Goal: Transaction & Acquisition: Book appointment/travel/reservation

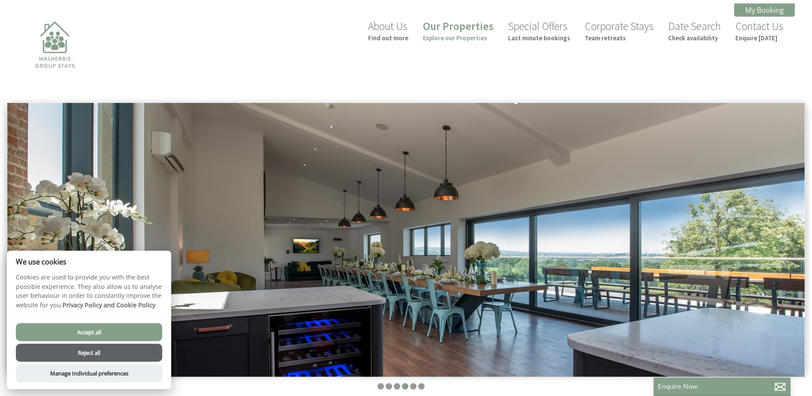
click at [113, 355] on button "Reject all" at bounding box center [89, 352] width 146 height 18
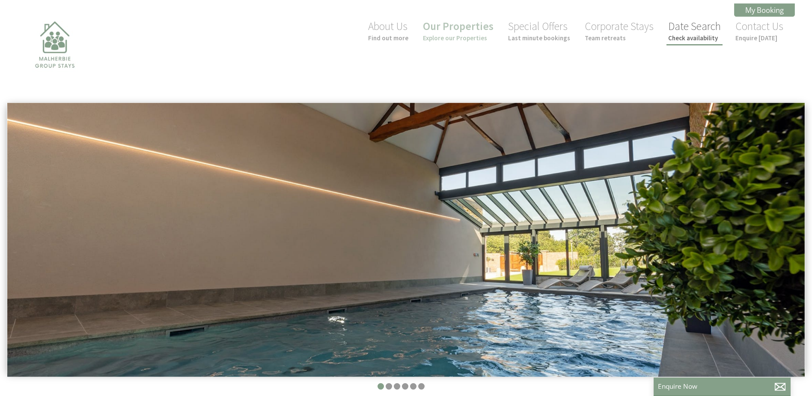
click at [704, 32] on link "Date Search Check availability" at bounding box center [695, 30] width 53 height 23
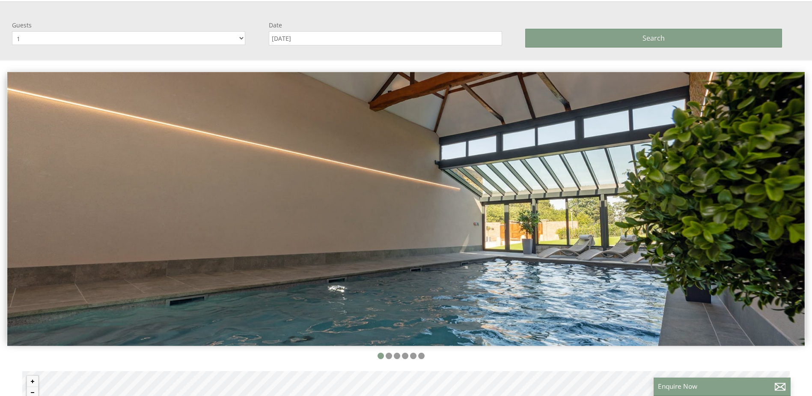
scroll to position [102, 0]
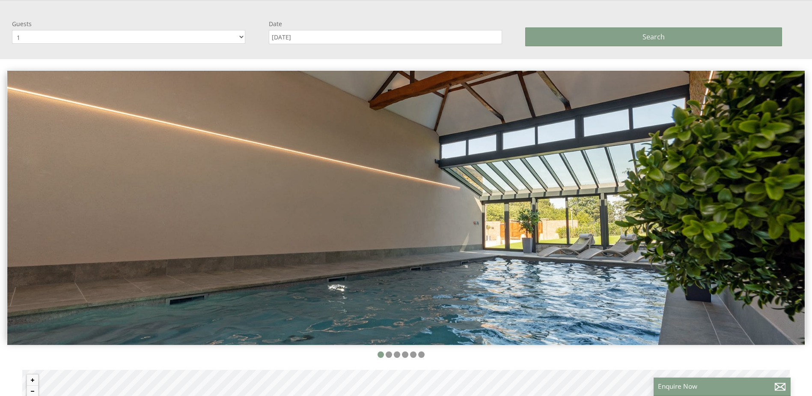
click at [243, 34] on select "1 2 3 4 5 6 7 8 9 10 11 12 13 14 15 16 17 18 19 20 21 22 23 24 25 26 27 28 29 30" at bounding box center [128, 37] width 233 height 14
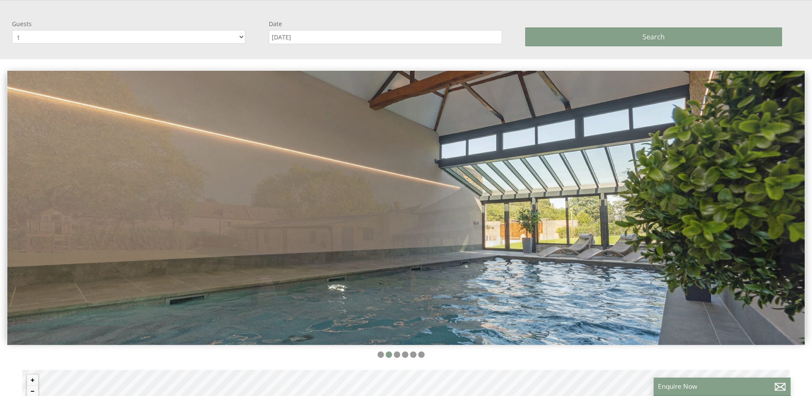
select select "17"
click at [12, 30] on select "1 2 3 4 5 6 7 8 9 10 11 12 13 14 15 16 17 18 19 20 21 22 23 24 25 26 27 28 29 30" at bounding box center [128, 37] width 233 height 14
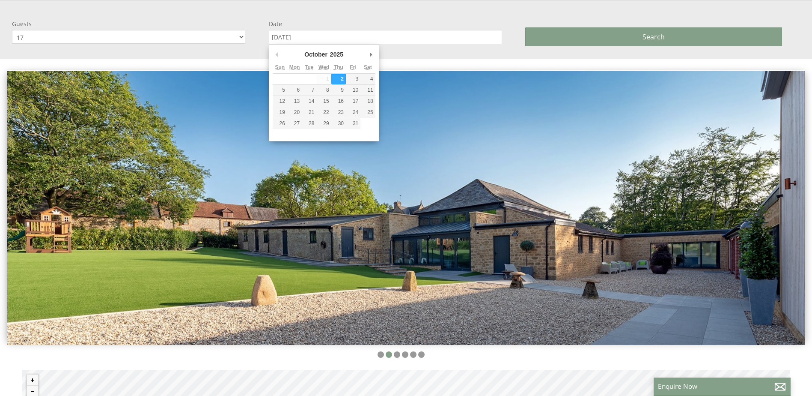
click at [407, 36] on input "[DATE]" at bounding box center [385, 37] width 233 height 14
type input "[DATE]"
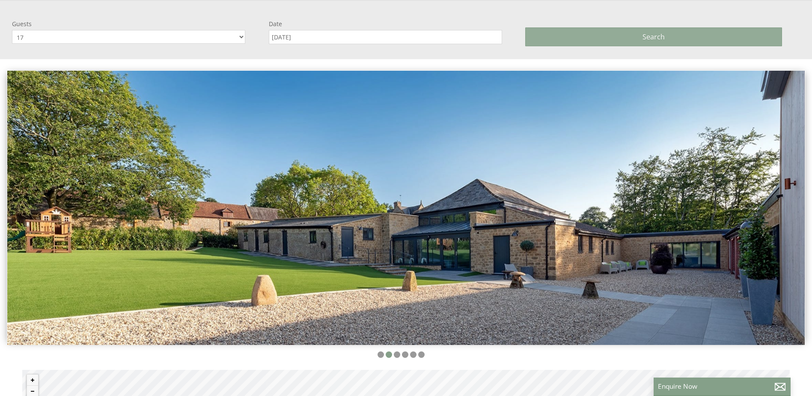
click at [683, 37] on button "Search" at bounding box center [653, 36] width 257 height 19
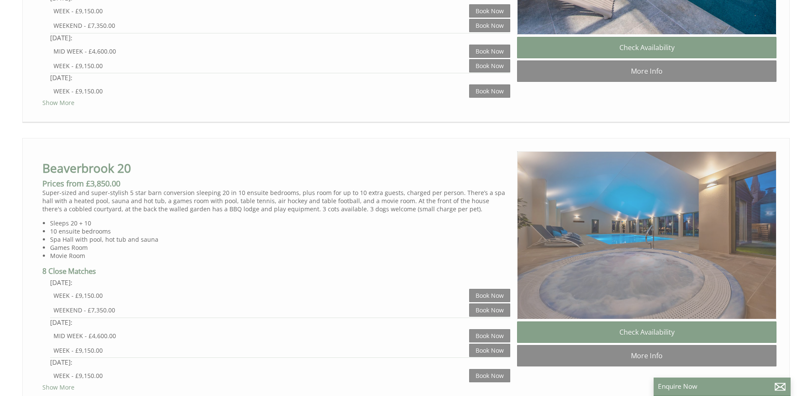
scroll to position [600, 0]
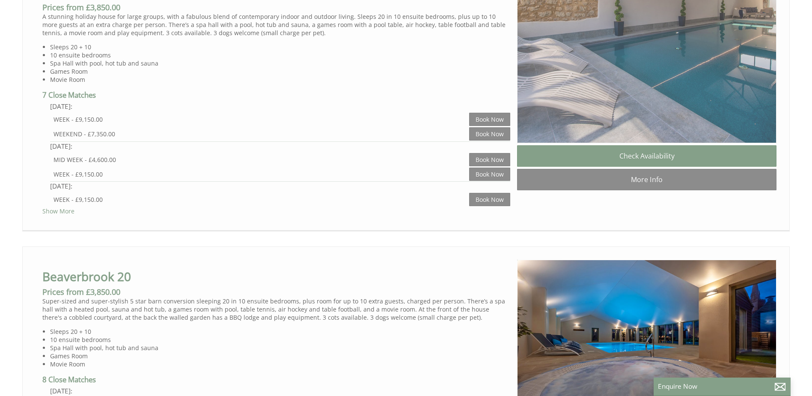
click at [611, 128] on img at bounding box center [647, 59] width 260 height 168
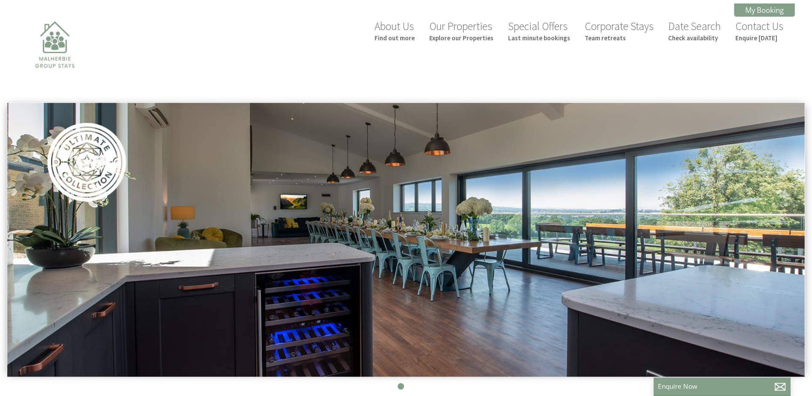
scroll to position [43, 0]
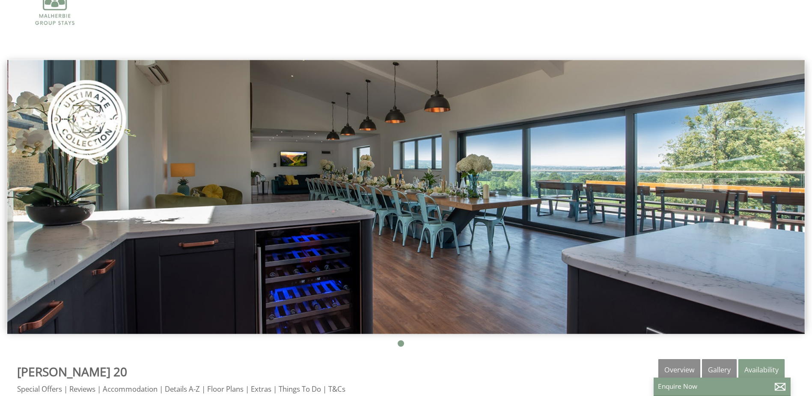
click at [579, 205] on img at bounding box center [406, 197] width 798 height 274
click at [794, 184] on img at bounding box center [406, 197] width 798 height 274
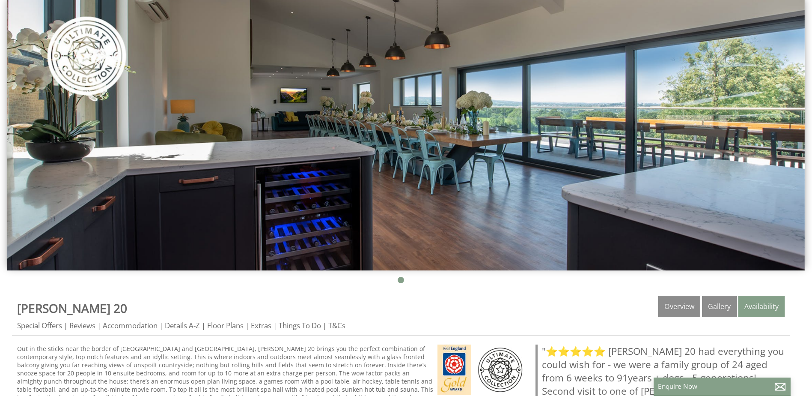
scroll to position [214, 0]
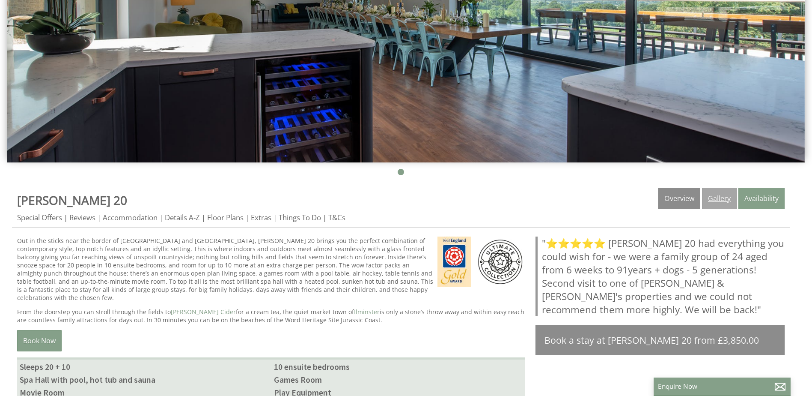
click at [719, 200] on link "Gallery" at bounding box center [719, 198] width 35 height 21
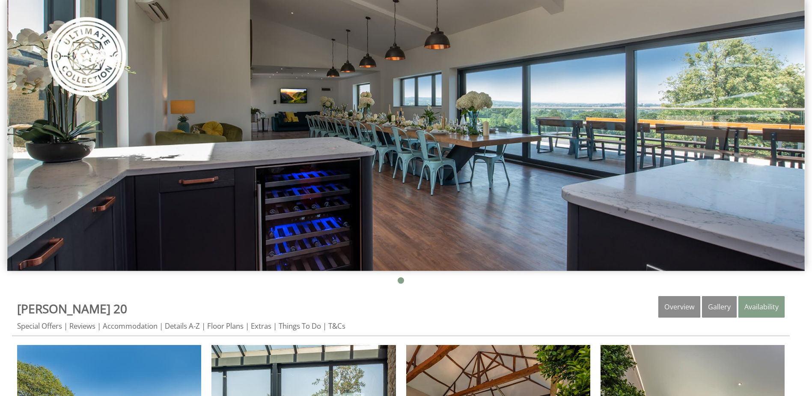
scroll to position [86, 0]
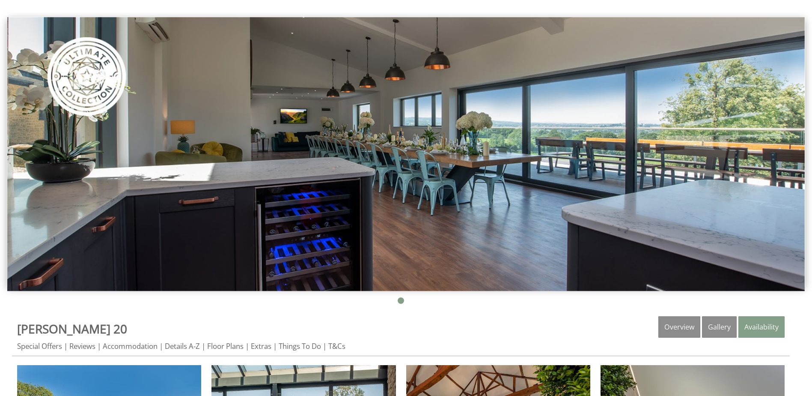
click at [477, 191] on img at bounding box center [406, 154] width 798 height 274
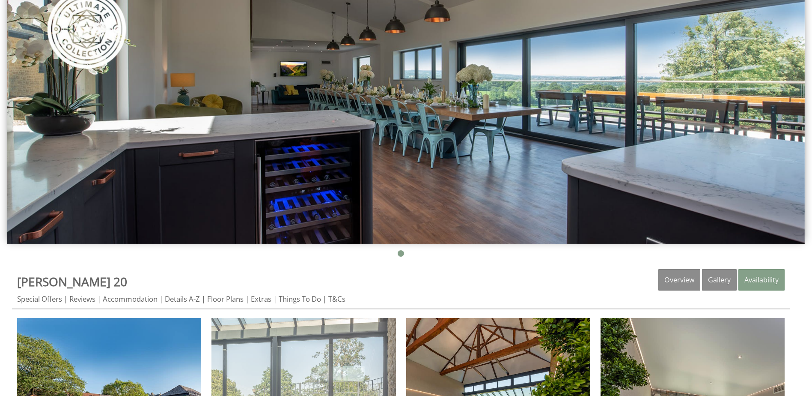
scroll to position [257, 0]
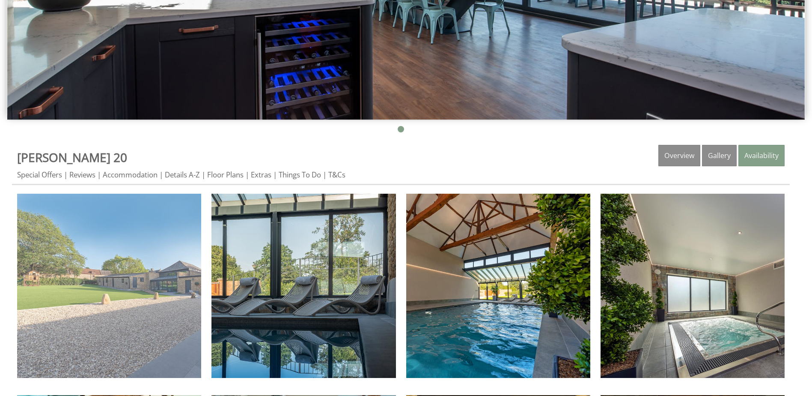
click at [140, 277] on img at bounding box center [109, 286] width 184 height 184
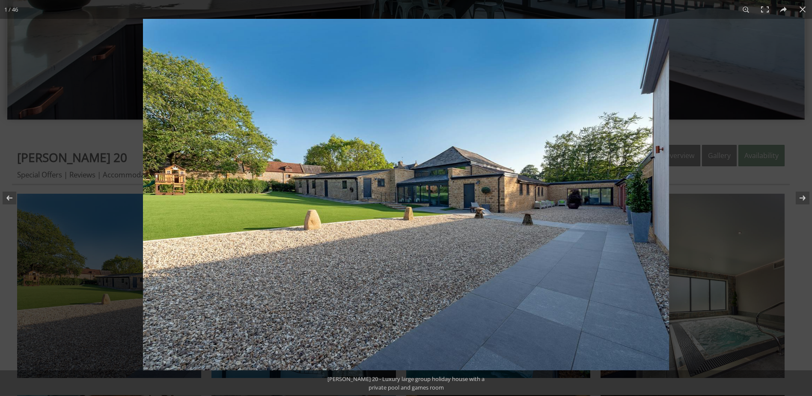
click at [603, 206] on img at bounding box center [406, 194] width 526 height 351
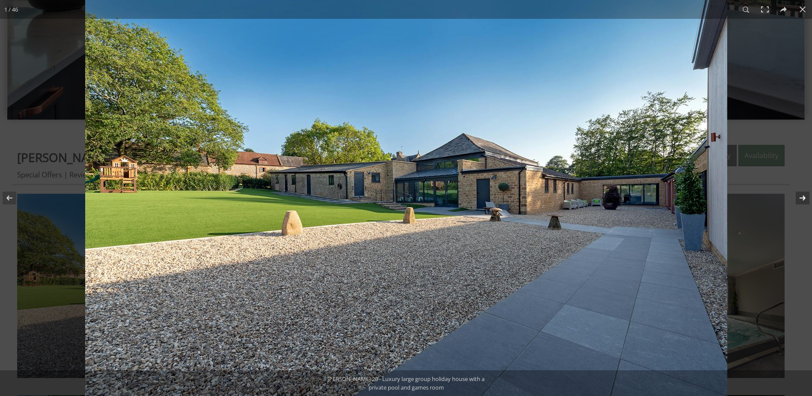
click at [803, 194] on button at bounding box center [797, 197] width 30 height 43
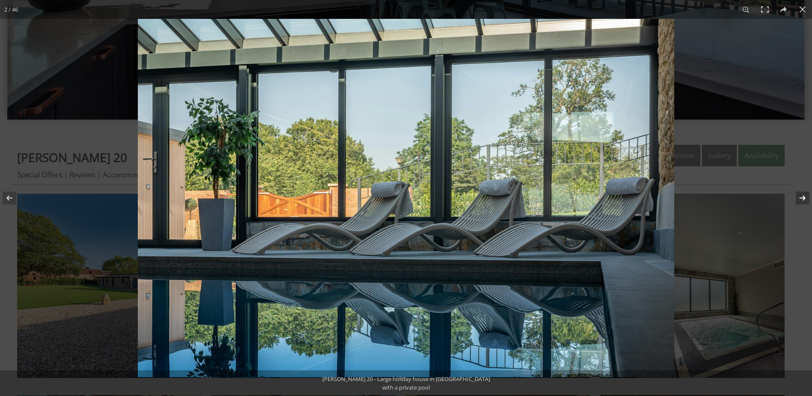
click at [803, 194] on button at bounding box center [797, 197] width 30 height 43
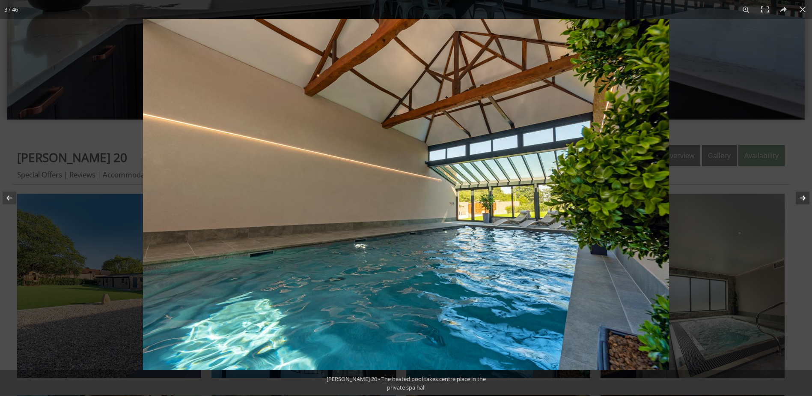
click at [803, 194] on button at bounding box center [797, 197] width 30 height 43
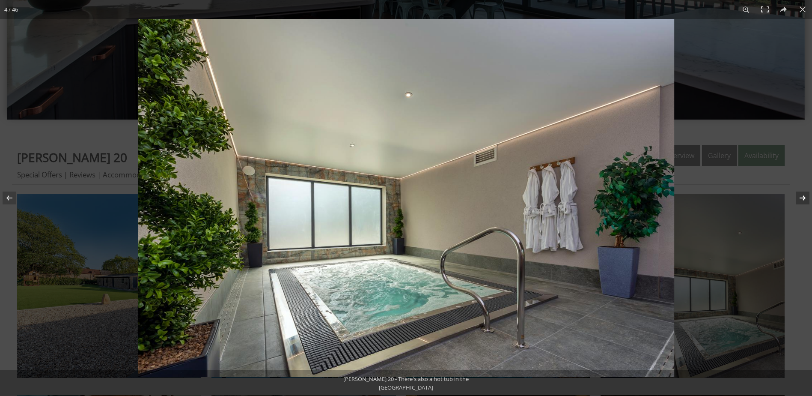
click at [803, 194] on button at bounding box center [797, 197] width 30 height 43
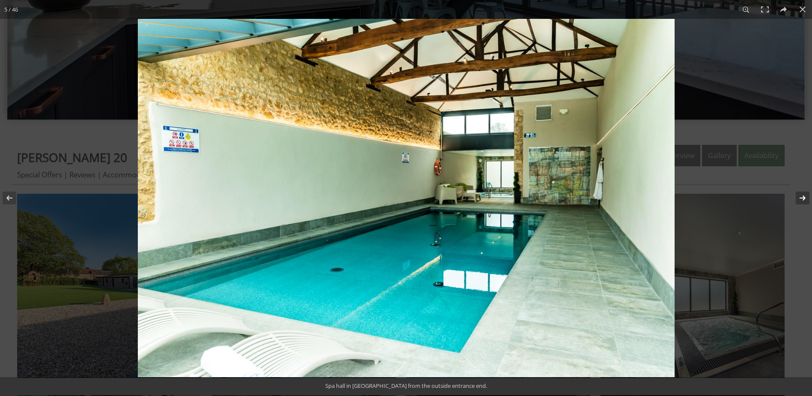
click at [803, 194] on button at bounding box center [797, 197] width 30 height 43
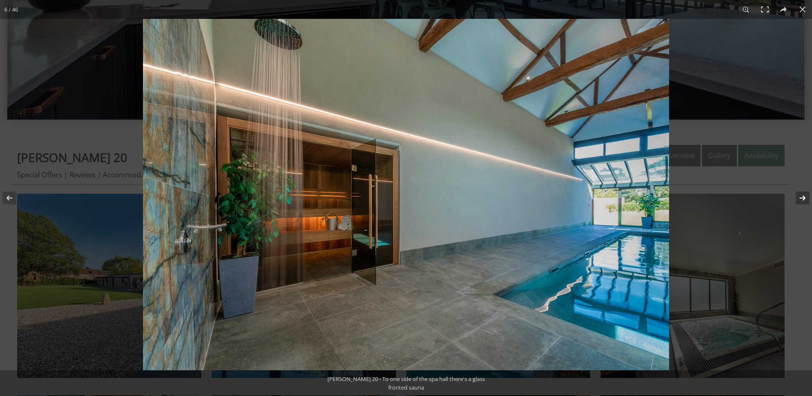
click at [803, 194] on button at bounding box center [797, 197] width 30 height 43
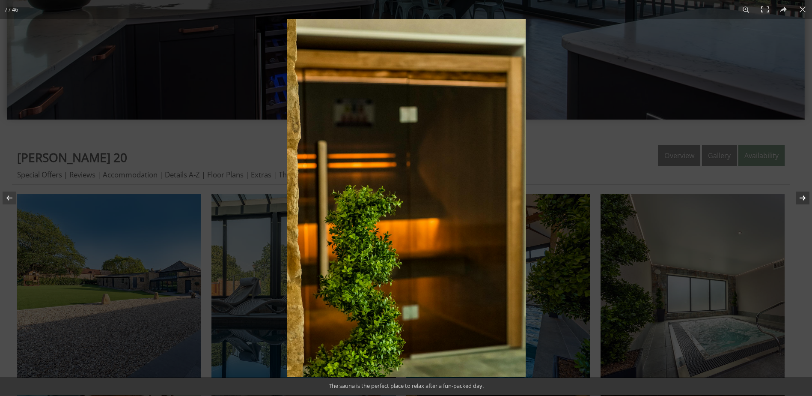
click at [803, 194] on button at bounding box center [797, 197] width 30 height 43
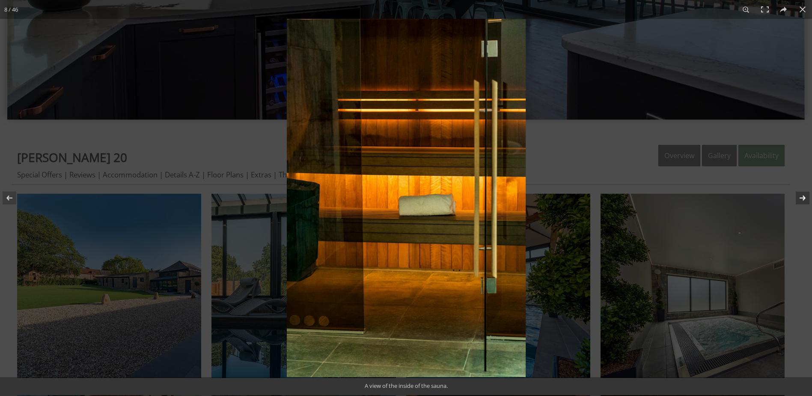
click at [803, 194] on button at bounding box center [797, 197] width 30 height 43
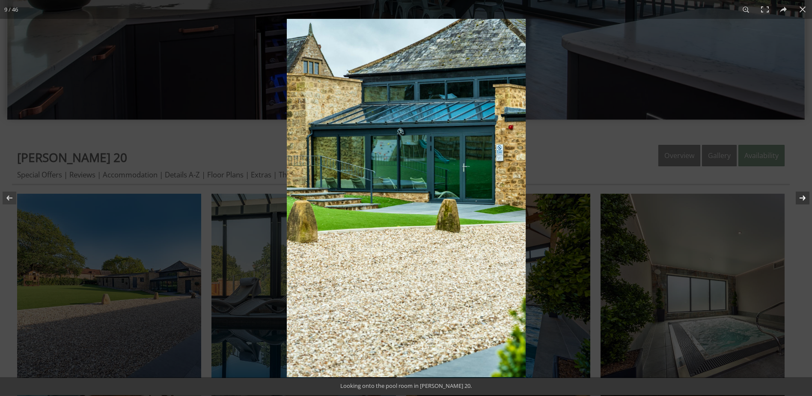
click at [803, 194] on button at bounding box center [797, 197] width 30 height 43
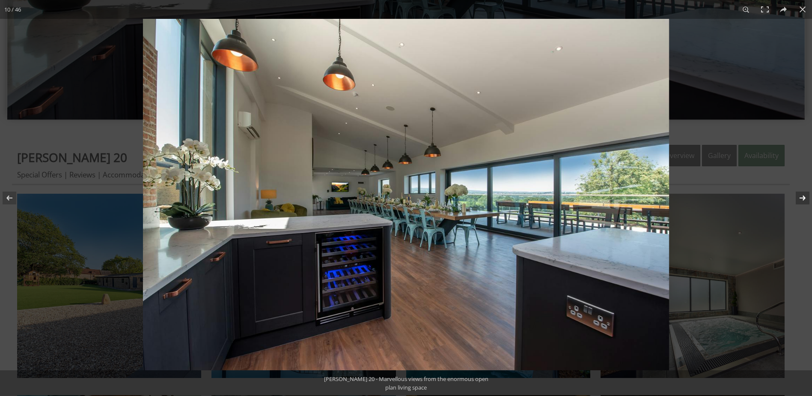
click at [803, 194] on button at bounding box center [797, 197] width 30 height 43
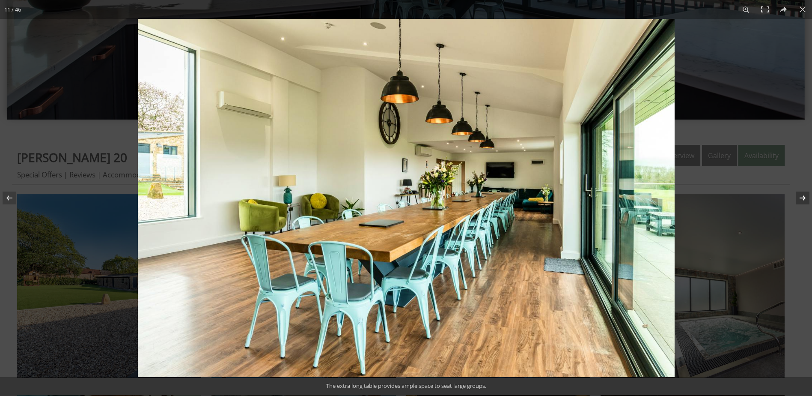
click at [803, 194] on button at bounding box center [797, 197] width 30 height 43
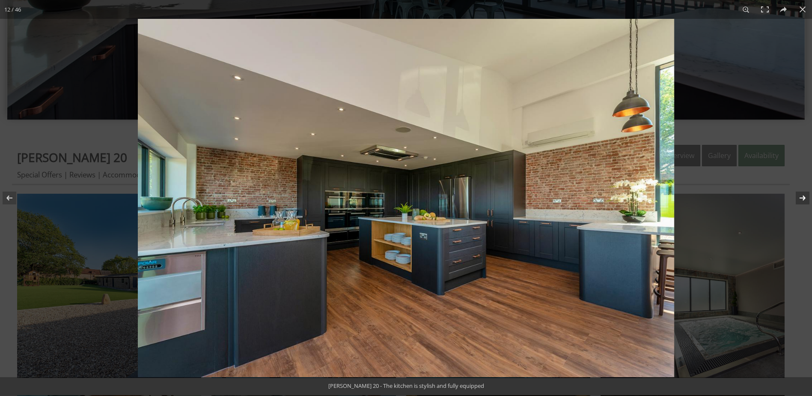
click at [803, 194] on button at bounding box center [797, 197] width 30 height 43
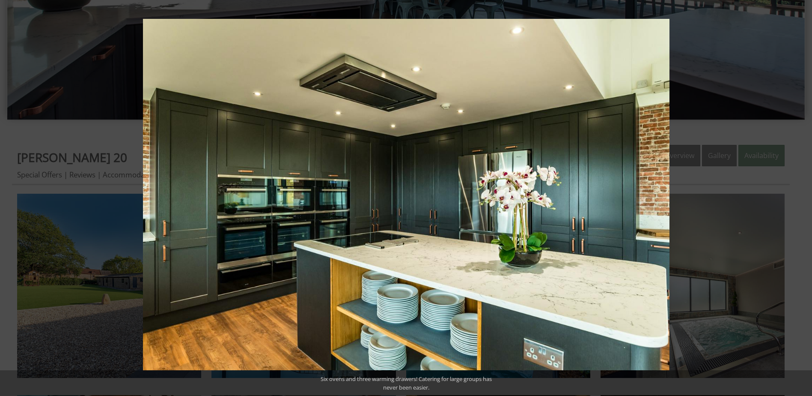
click at [803, 194] on button at bounding box center [797, 197] width 30 height 43
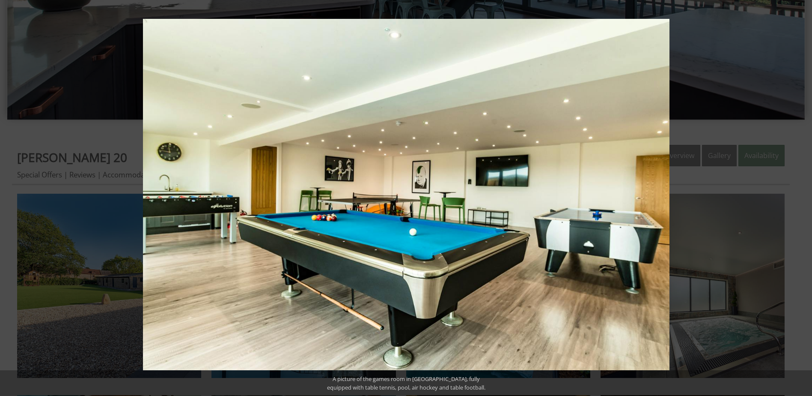
click at [803, 194] on button at bounding box center [797, 197] width 30 height 43
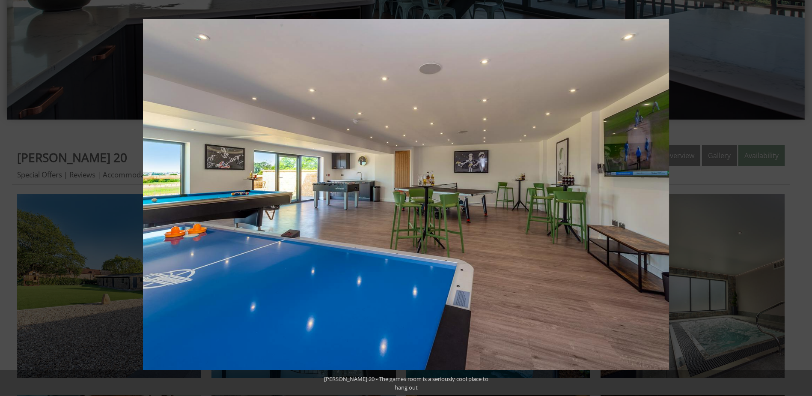
click at [803, 194] on button at bounding box center [797, 197] width 30 height 43
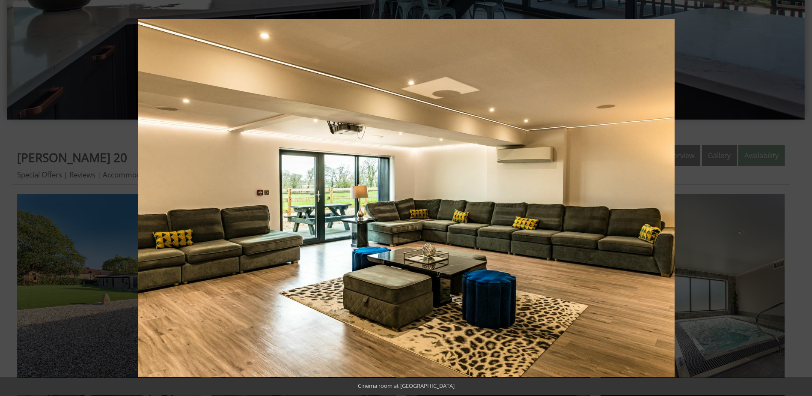
click at [803, 194] on button at bounding box center [797, 197] width 30 height 43
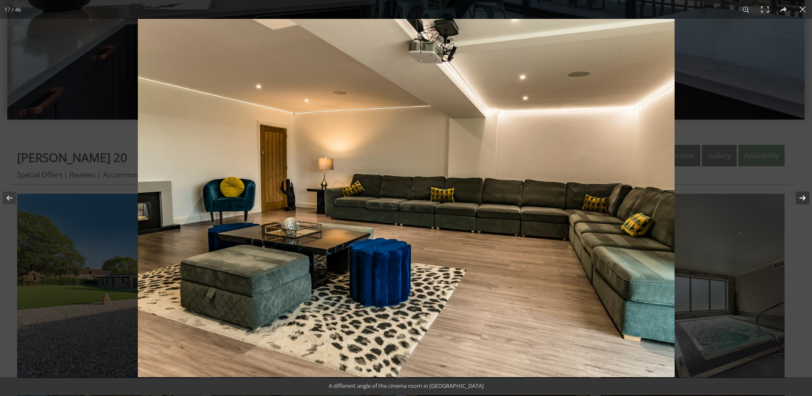
click at [799, 196] on button at bounding box center [797, 197] width 30 height 43
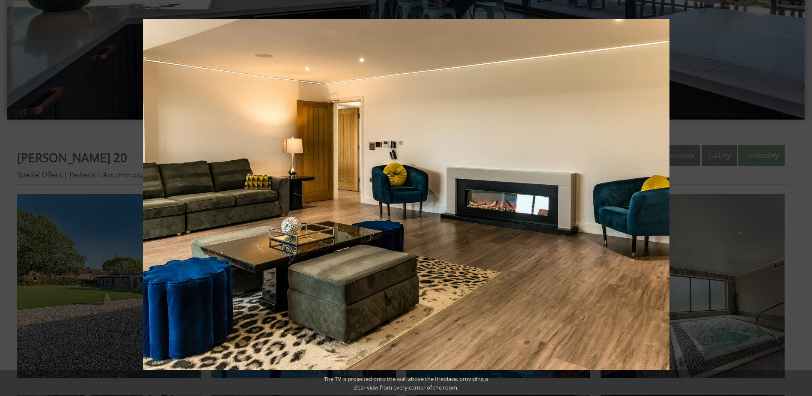
click at [799, 196] on button at bounding box center [797, 197] width 30 height 43
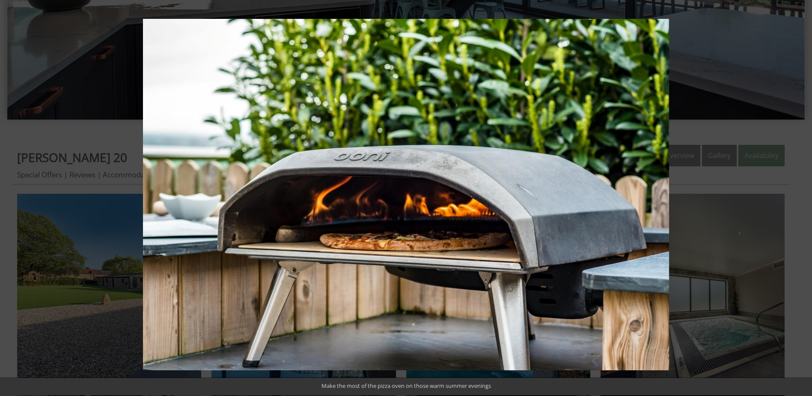
click at [799, 196] on button at bounding box center [797, 197] width 30 height 43
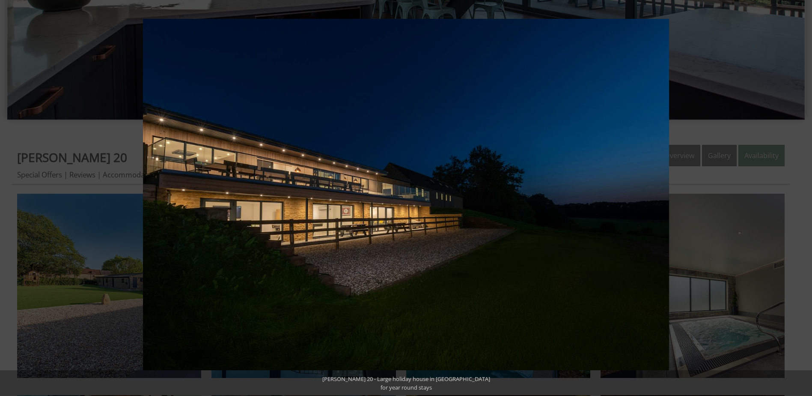
click at [799, 195] on button at bounding box center [797, 197] width 30 height 43
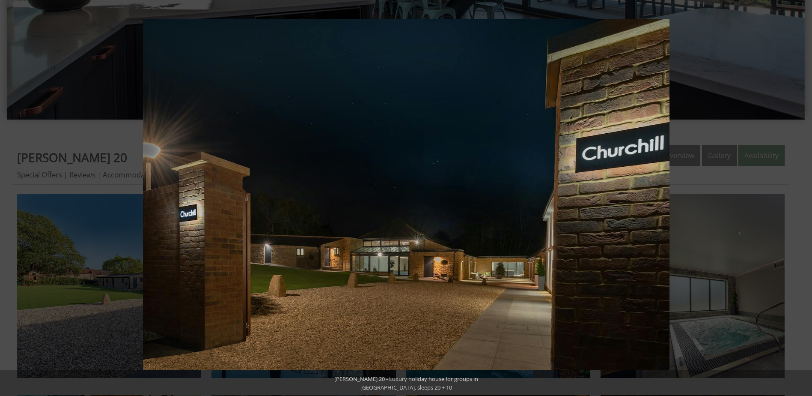
click at [799, 195] on button at bounding box center [797, 197] width 30 height 43
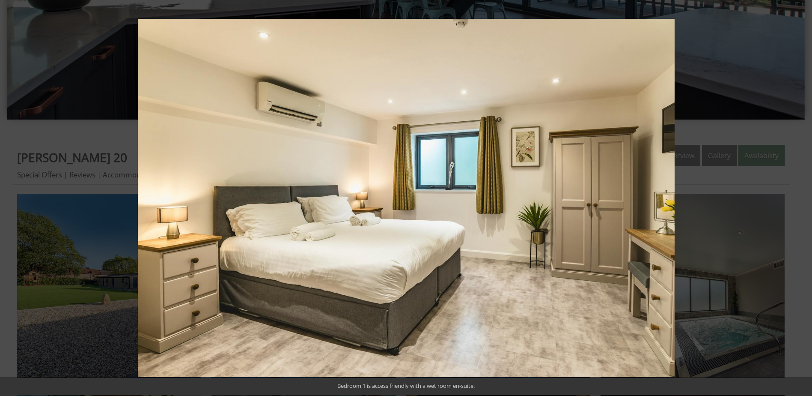
click at [799, 195] on button at bounding box center [797, 197] width 30 height 43
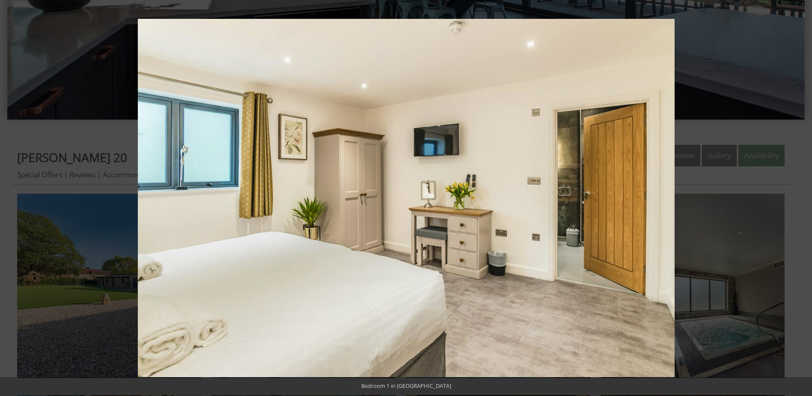
click at [799, 195] on button at bounding box center [797, 197] width 30 height 43
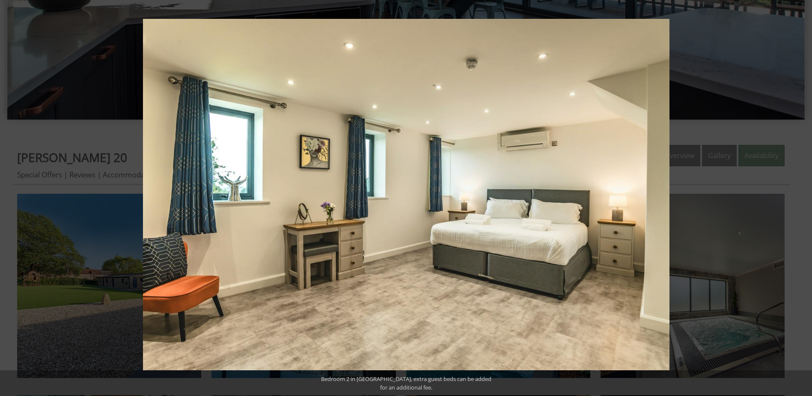
click at [799, 195] on button at bounding box center [797, 197] width 30 height 43
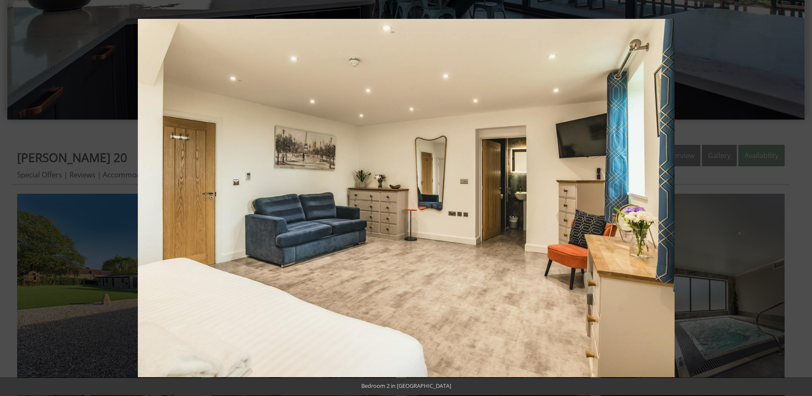
click at [799, 195] on button at bounding box center [797, 197] width 30 height 43
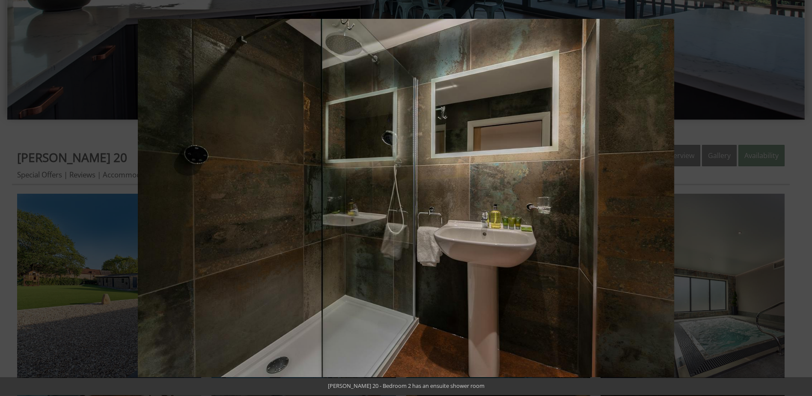
click at [799, 195] on button at bounding box center [797, 197] width 30 height 43
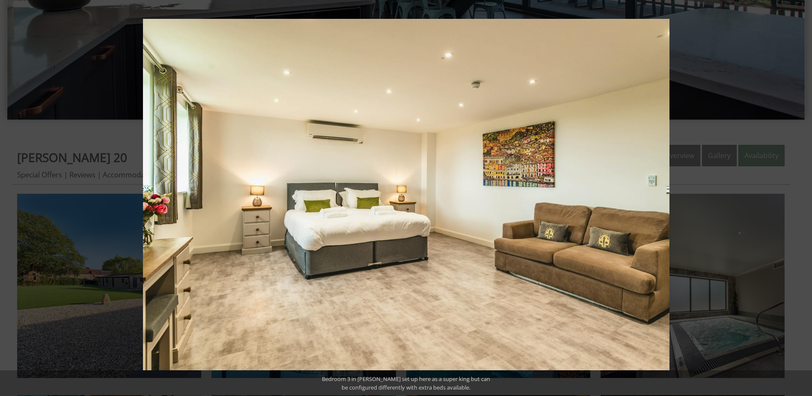
click at [799, 195] on button at bounding box center [797, 197] width 30 height 43
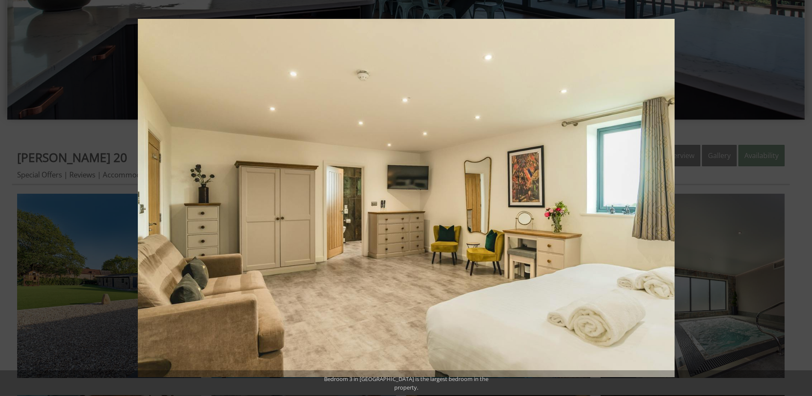
click at [799, 195] on button at bounding box center [797, 197] width 30 height 43
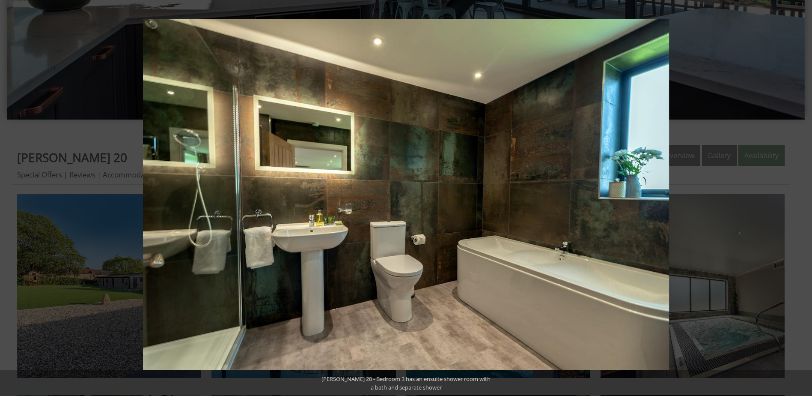
click at [799, 195] on button at bounding box center [797, 197] width 30 height 43
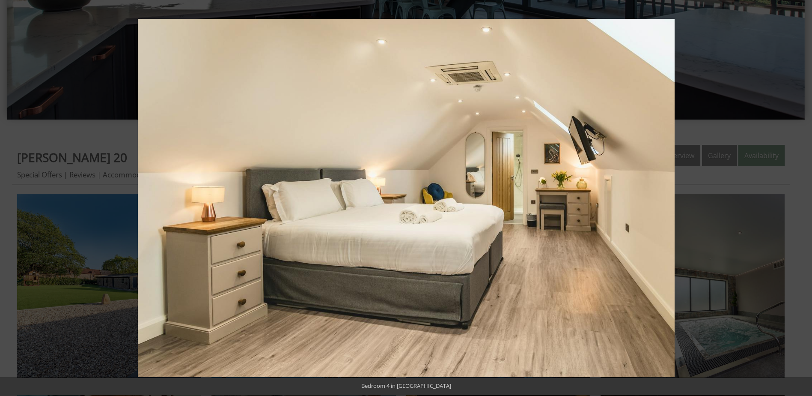
click at [799, 195] on button at bounding box center [797, 197] width 30 height 43
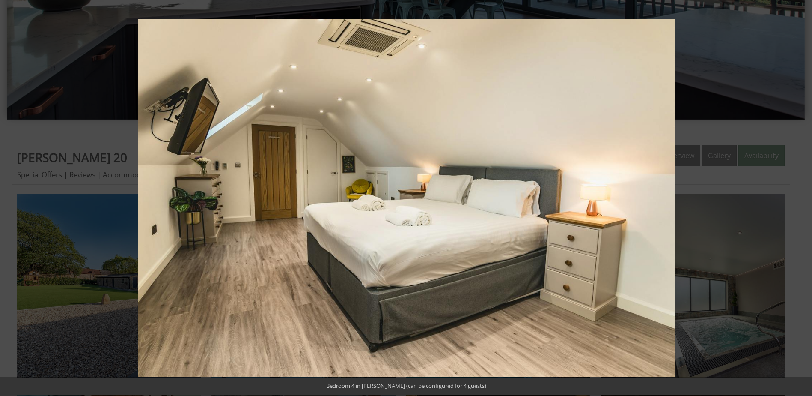
click at [799, 195] on button at bounding box center [797, 197] width 30 height 43
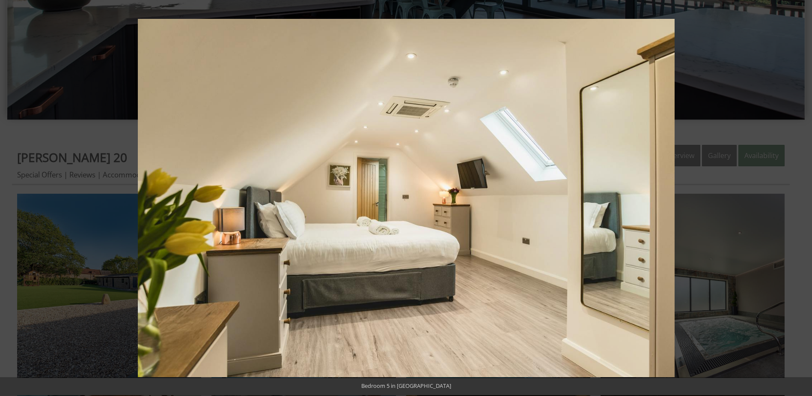
click at [799, 195] on button at bounding box center [797, 197] width 30 height 43
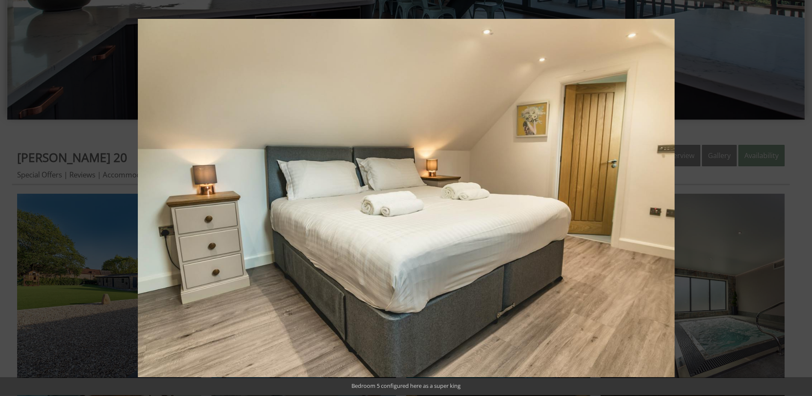
click at [799, 195] on button at bounding box center [797, 197] width 30 height 43
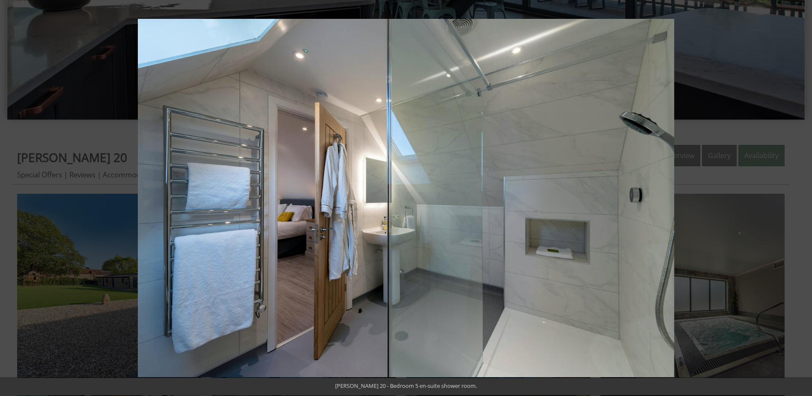
click at [799, 195] on button at bounding box center [797, 197] width 30 height 43
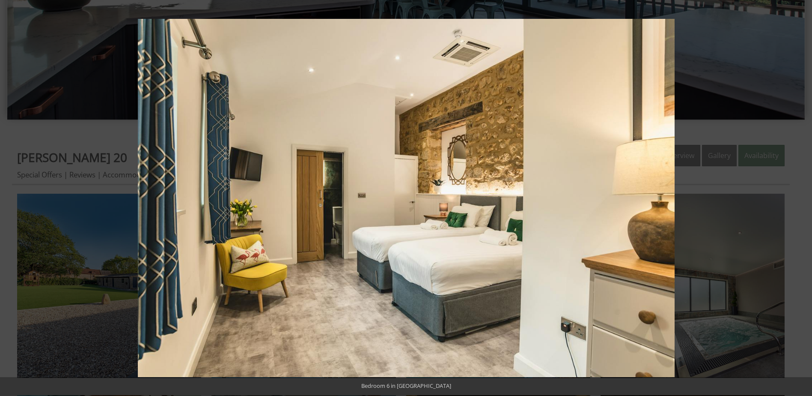
click at [799, 195] on button at bounding box center [797, 197] width 30 height 43
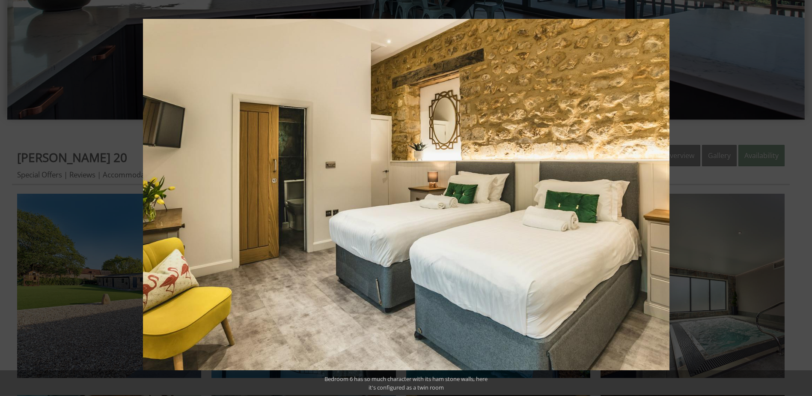
click at [799, 195] on button at bounding box center [797, 197] width 30 height 43
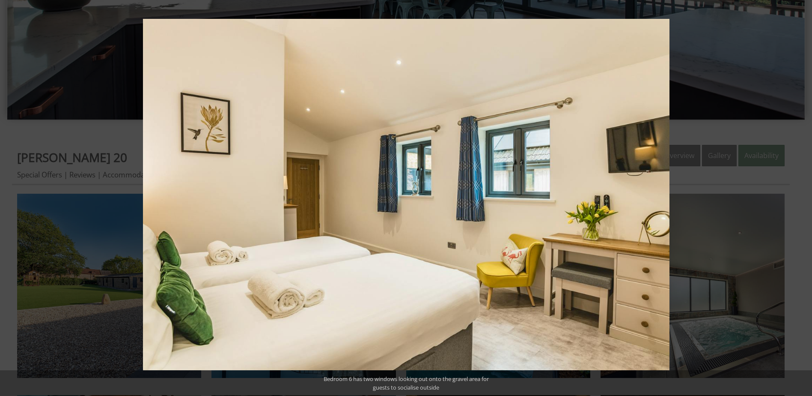
click at [799, 195] on button at bounding box center [797, 197] width 30 height 43
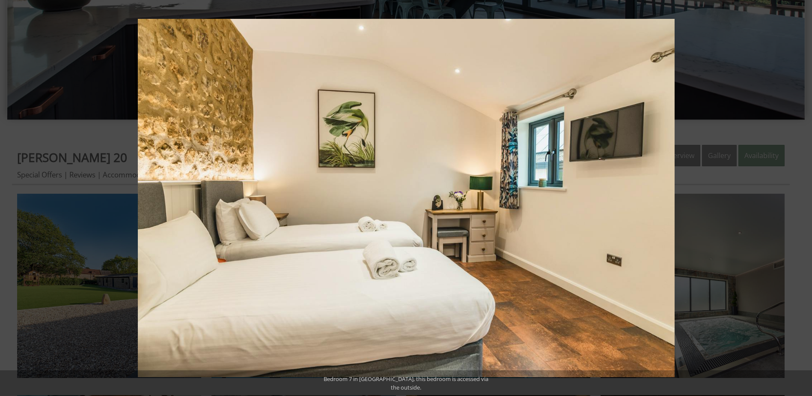
click at [799, 195] on button at bounding box center [797, 197] width 30 height 43
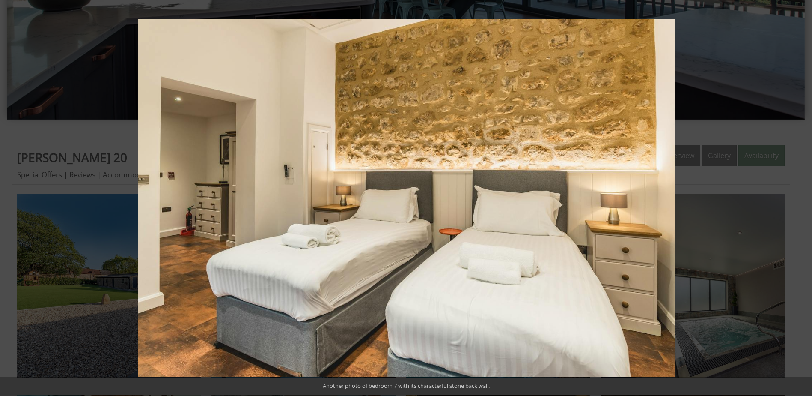
click at [799, 195] on button at bounding box center [797, 197] width 30 height 43
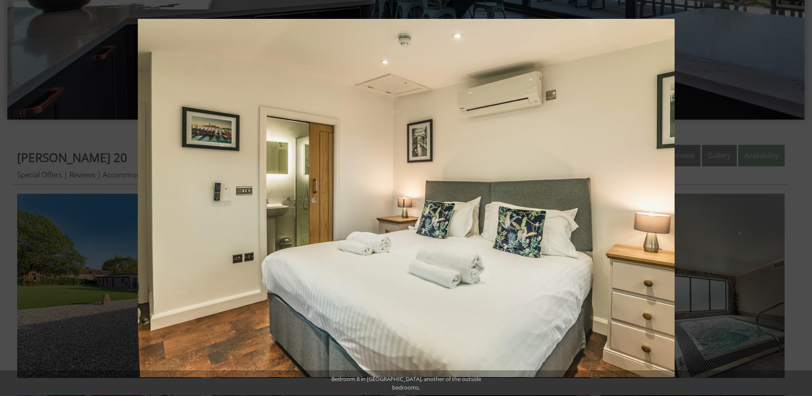
click at [799, 195] on button at bounding box center [797, 197] width 30 height 43
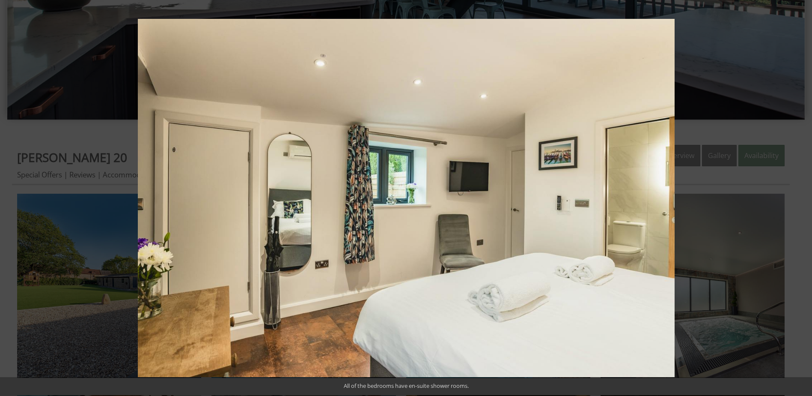
click at [799, 195] on button at bounding box center [797, 197] width 30 height 43
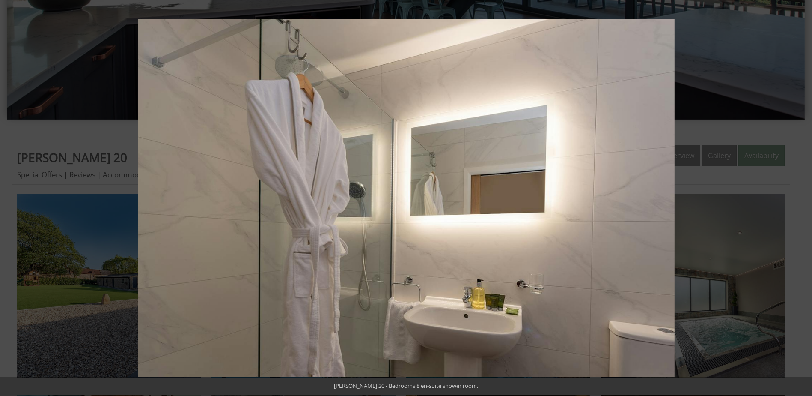
click at [797, 191] on button at bounding box center [797, 197] width 30 height 43
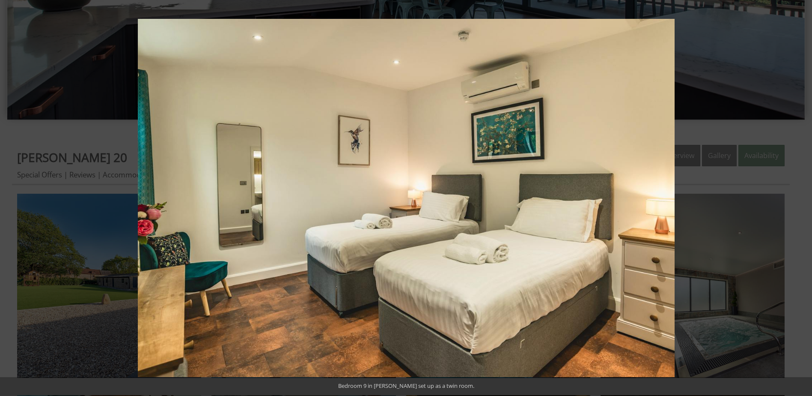
click at [803, 197] on button at bounding box center [797, 197] width 30 height 43
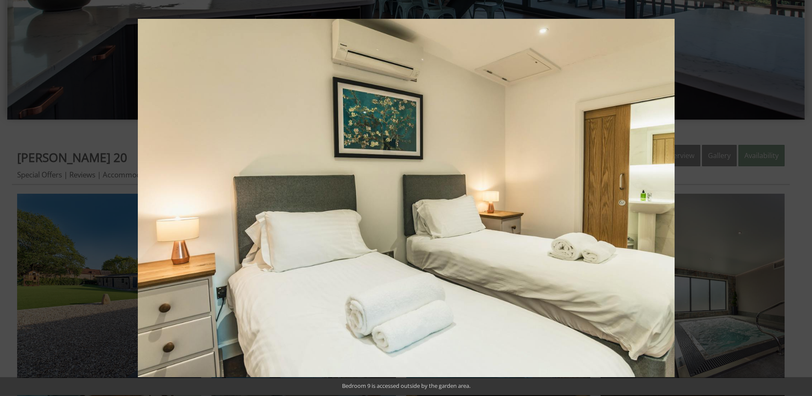
click at [803, 197] on button at bounding box center [797, 197] width 30 height 43
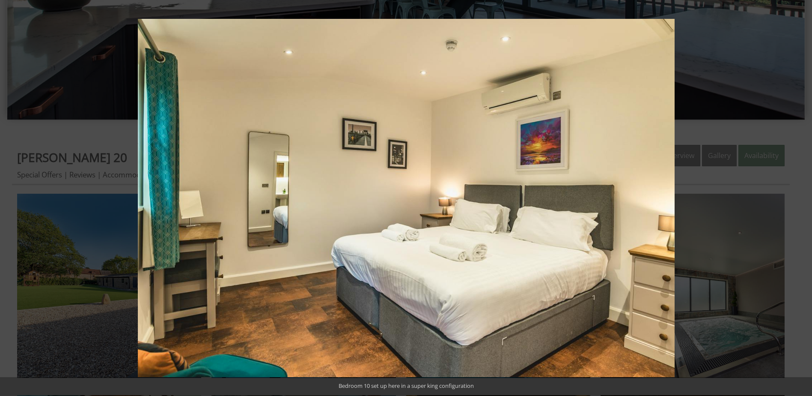
click at [803, 197] on button at bounding box center [797, 197] width 30 height 43
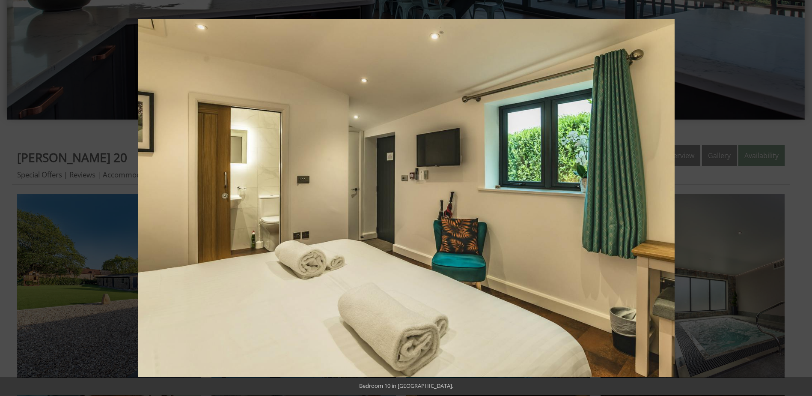
click at [803, 197] on button at bounding box center [797, 197] width 30 height 43
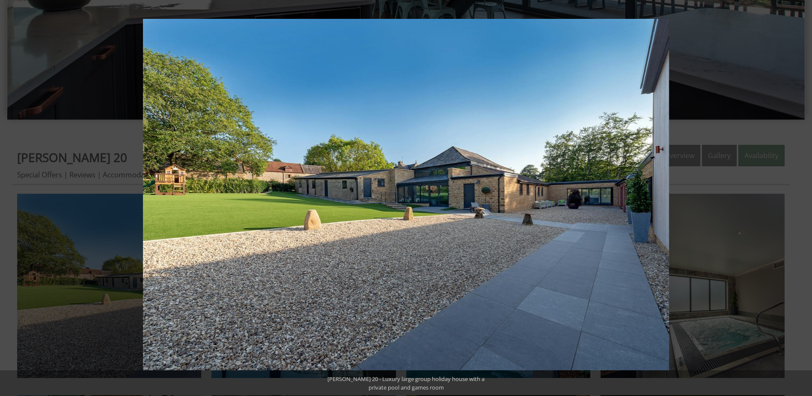
click at [803, 197] on button at bounding box center [797, 197] width 30 height 43
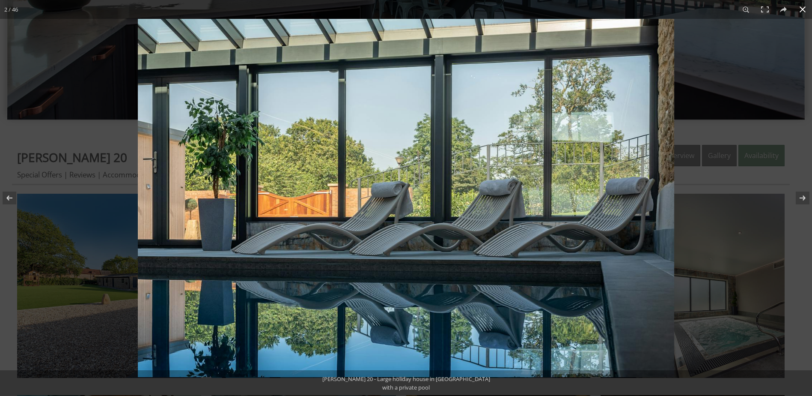
click at [802, 9] on button at bounding box center [803, 9] width 19 height 19
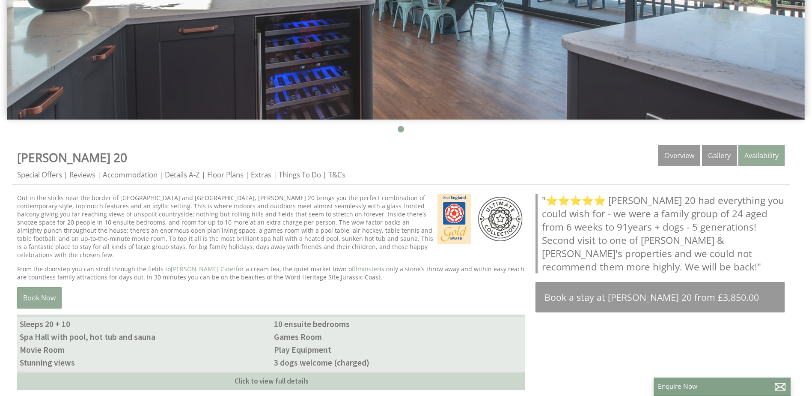
scroll to position [214, 0]
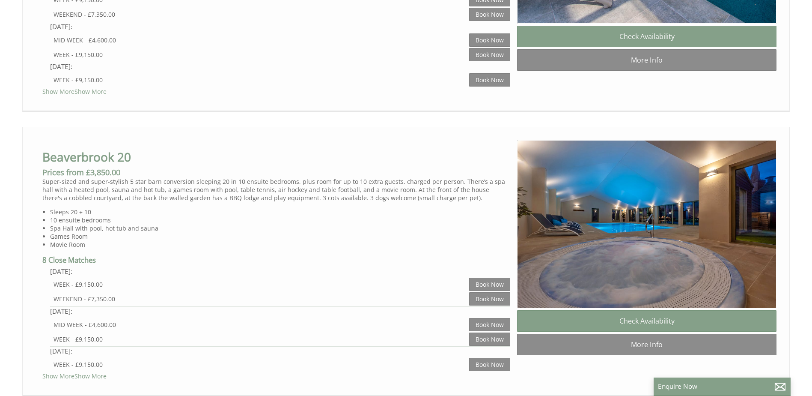
scroll to position [728, 0]
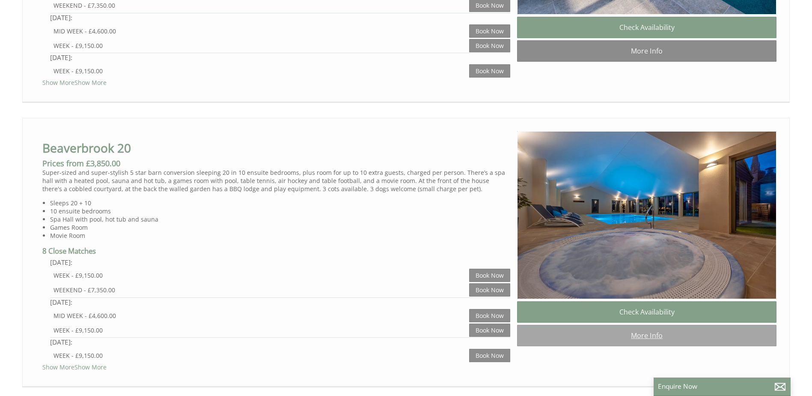
click at [649, 344] on link "More Info" at bounding box center [647, 335] width 260 height 21
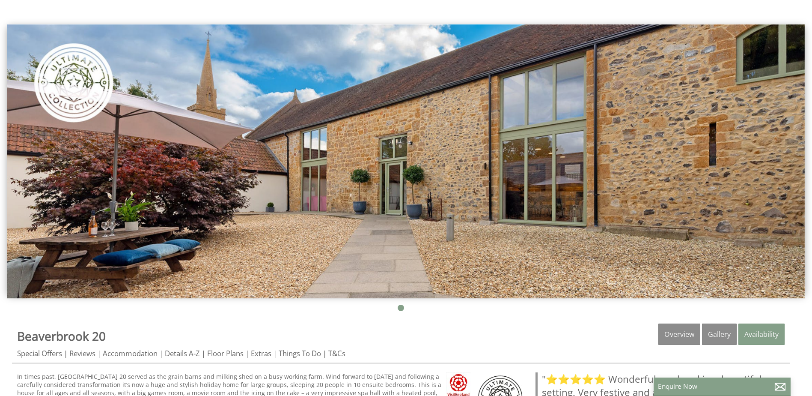
scroll to position [86, 0]
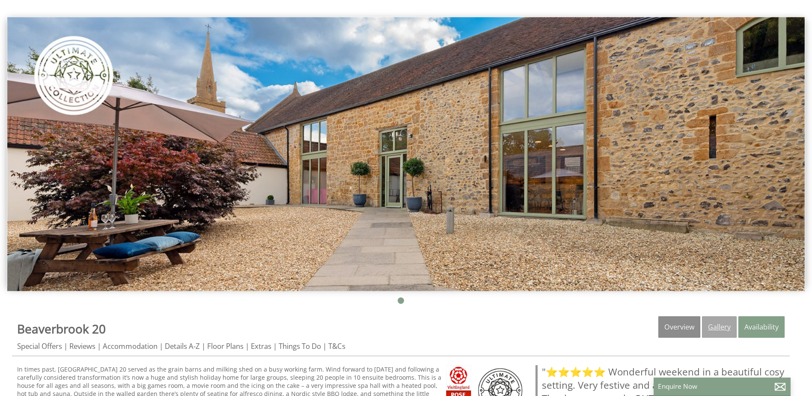
click at [713, 327] on link "Gallery" at bounding box center [719, 326] width 35 height 21
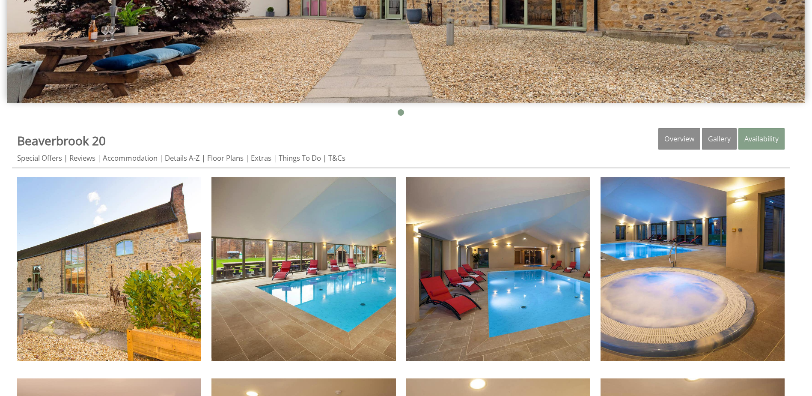
scroll to position [300, 0]
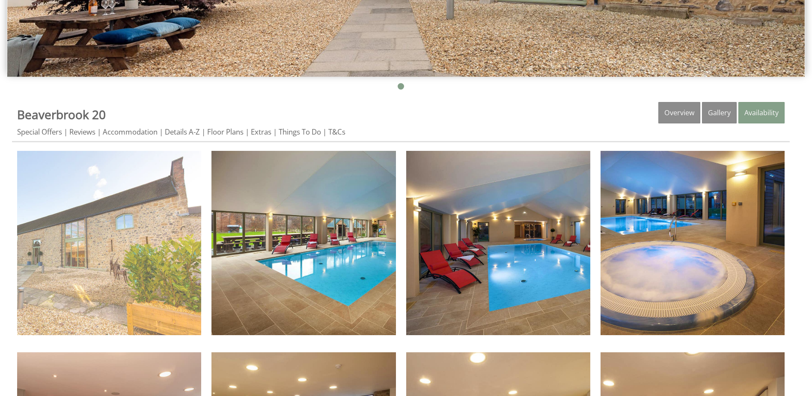
click at [155, 266] on img at bounding box center [109, 243] width 184 height 184
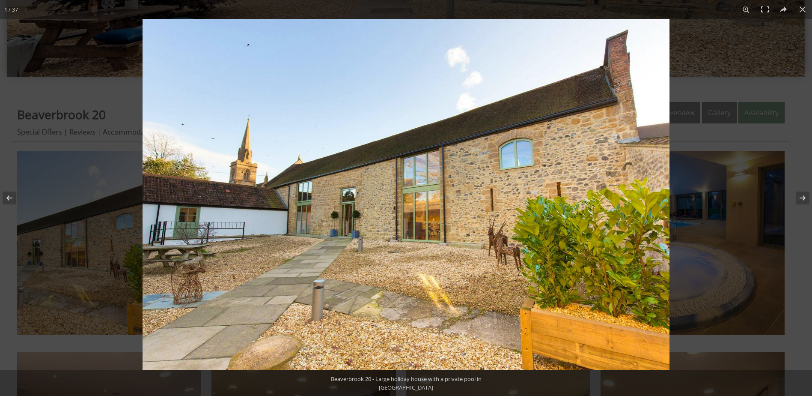
click at [545, 228] on img at bounding box center [406, 194] width 527 height 351
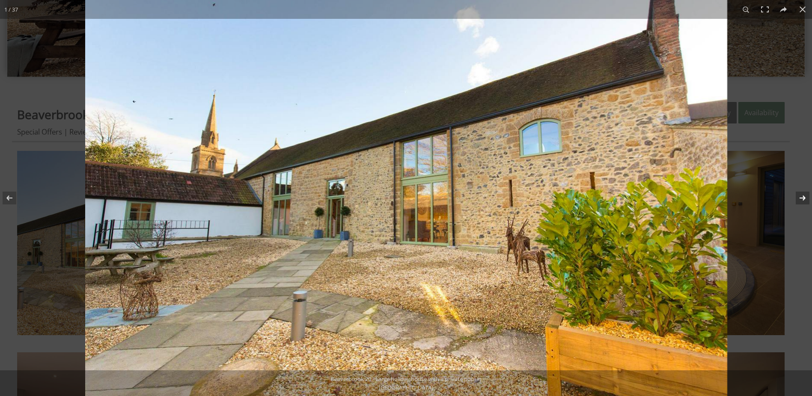
click at [802, 197] on button at bounding box center [797, 197] width 30 height 43
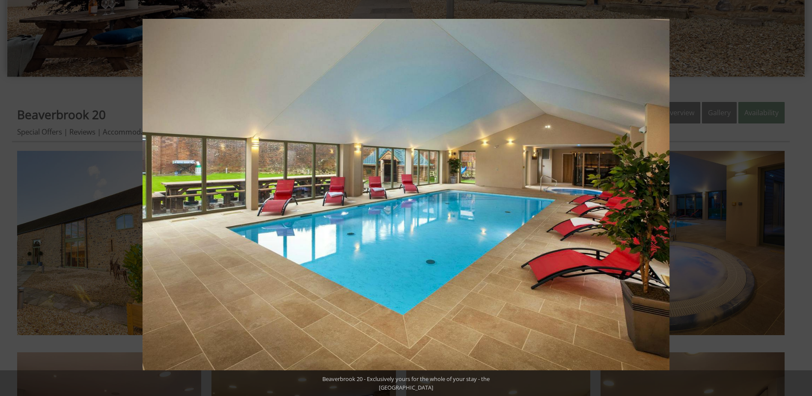
click at [802, 197] on button at bounding box center [797, 197] width 30 height 43
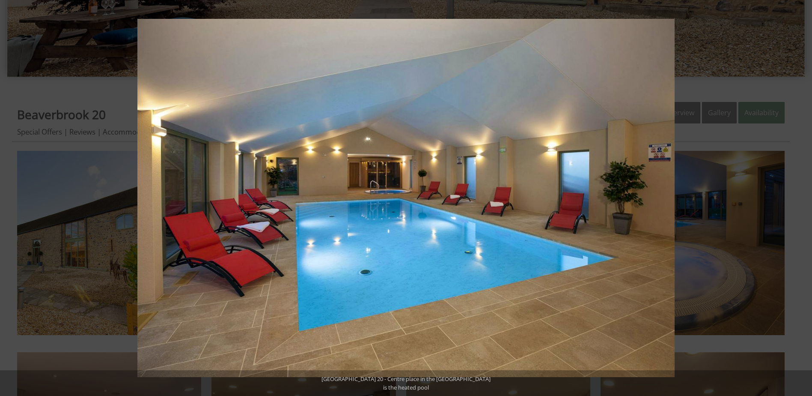
click at [802, 197] on button at bounding box center [797, 197] width 30 height 43
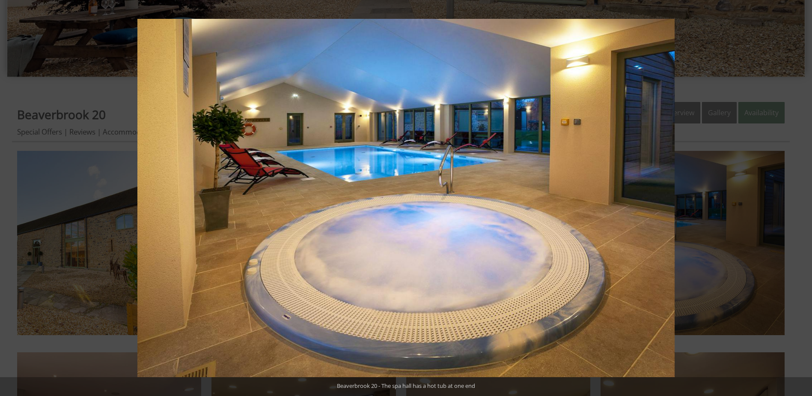
click at [802, 197] on button at bounding box center [797, 197] width 30 height 43
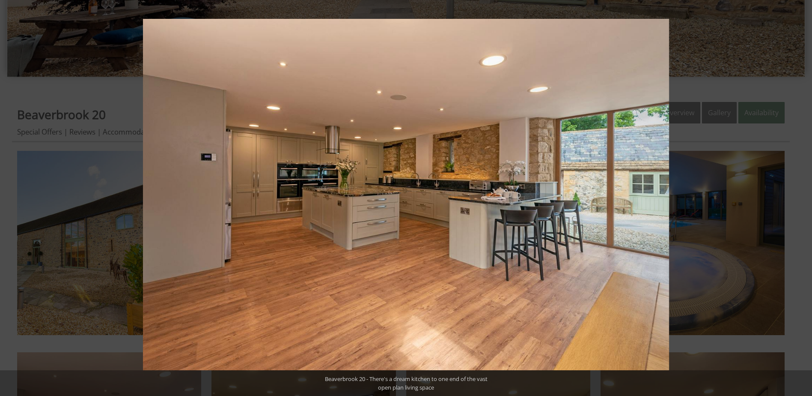
click at [802, 197] on button at bounding box center [797, 197] width 30 height 43
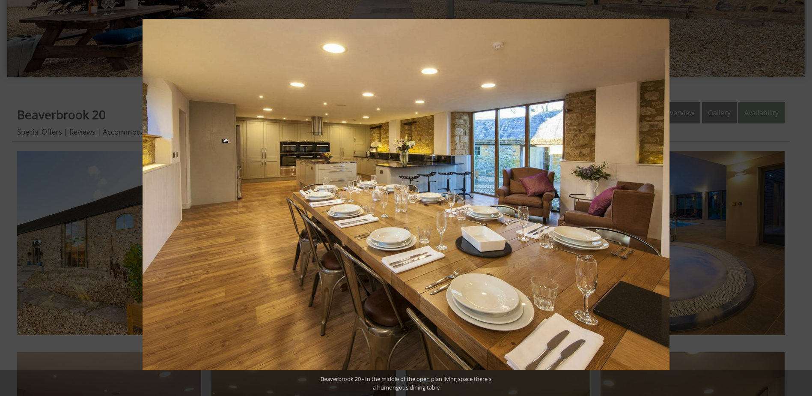
click at [802, 197] on button at bounding box center [797, 197] width 30 height 43
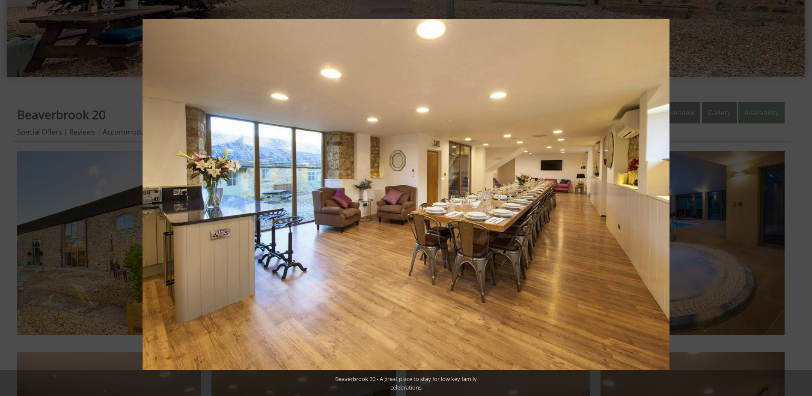
click at [802, 197] on button at bounding box center [797, 197] width 30 height 43
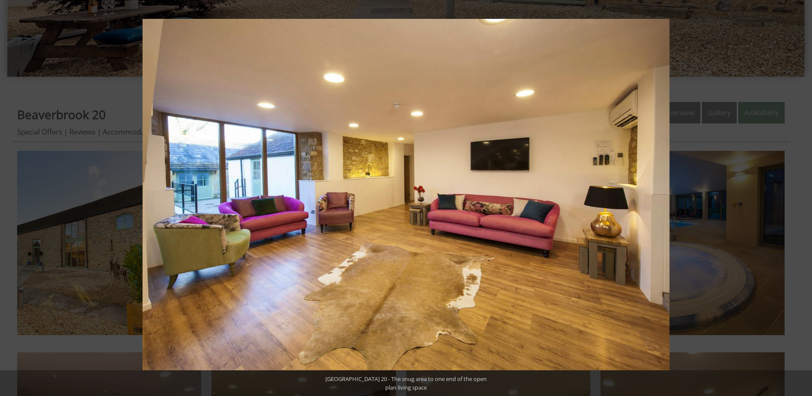
click at [802, 197] on button at bounding box center [797, 197] width 30 height 43
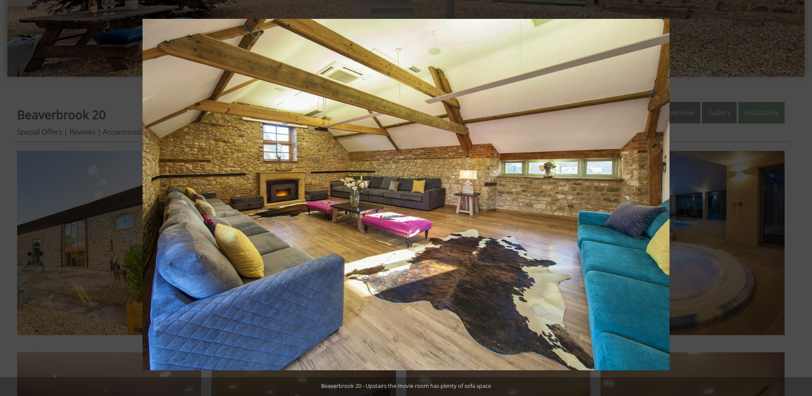
click at [802, 197] on button at bounding box center [797, 197] width 30 height 43
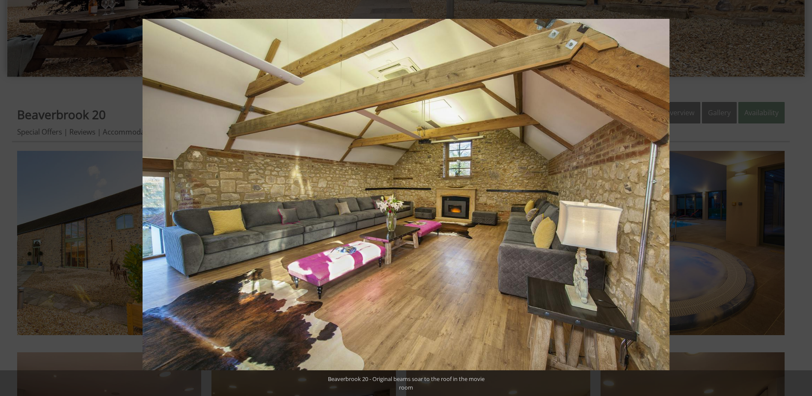
click at [802, 197] on button at bounding box center [797, 197] width 30 height 43
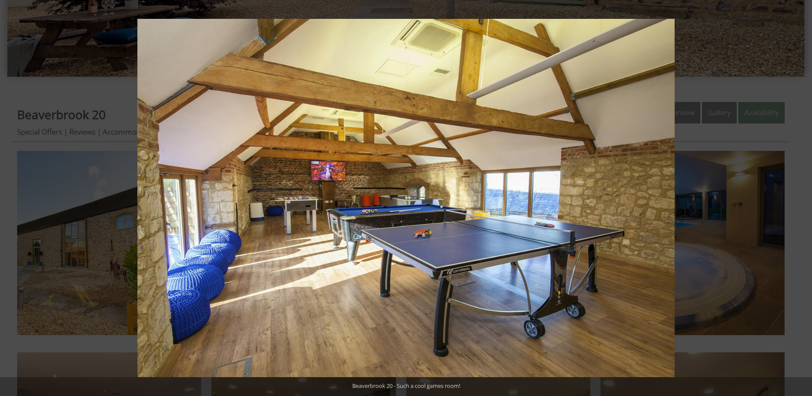
click at [802, 197] on button at bounding box center [797, 197] width 30 height 43
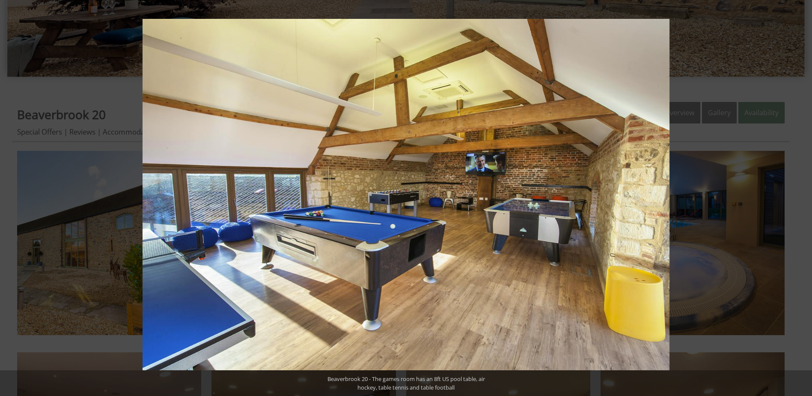
click at [802, 197] on button at bounding box center [797, 197] width 30 height 43
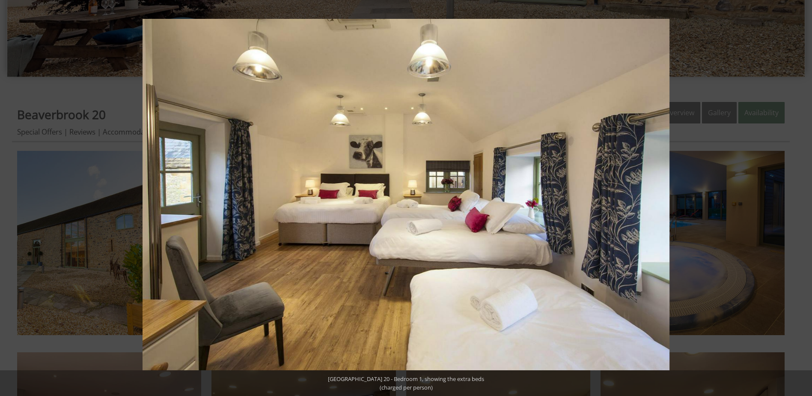
click at [802, 197] on button at bounding box center [797, 197] width 30 height 43
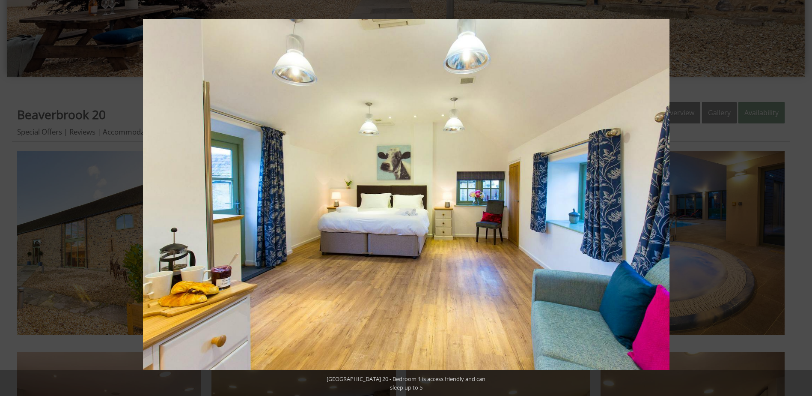
click at [802, 197] on button at bounding box center [797, 197] width 30 height 43
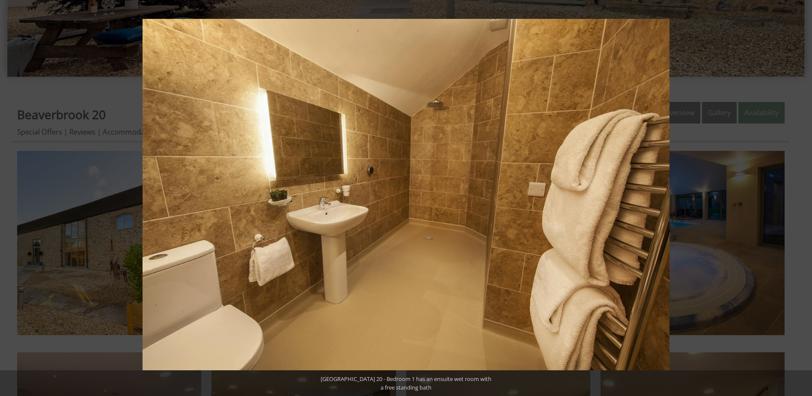
click at [802, 197] on button at bounding box center [797, 197] width 30 height 43
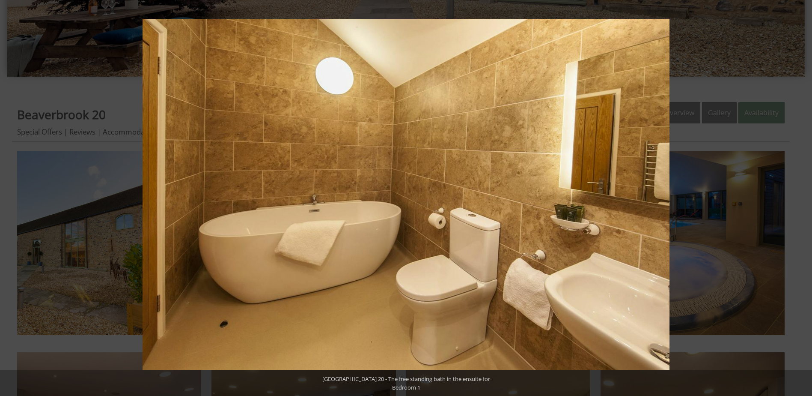
click at [802, 197] on button at bounding box center [797, 197] width 30 height 43
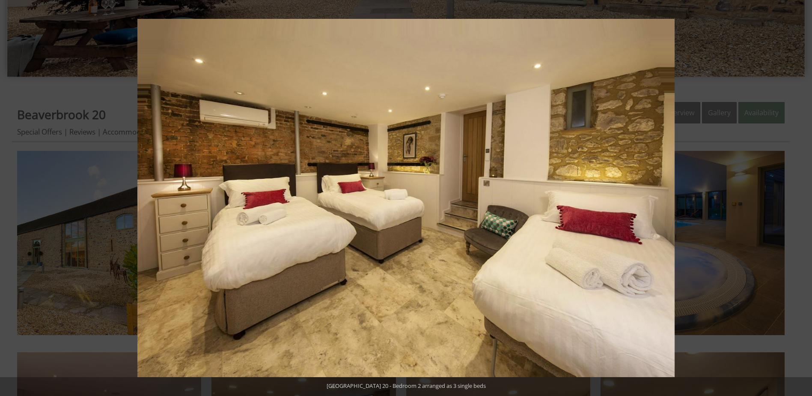
click at [802, 197] on button at bounding box center [797, 197] width 30 height 43
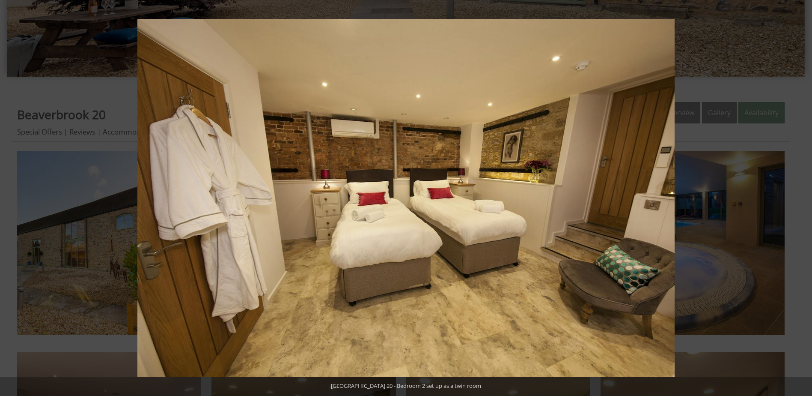
click at [802, 197] on button at bounding box center [797, 197] width 30 height 43
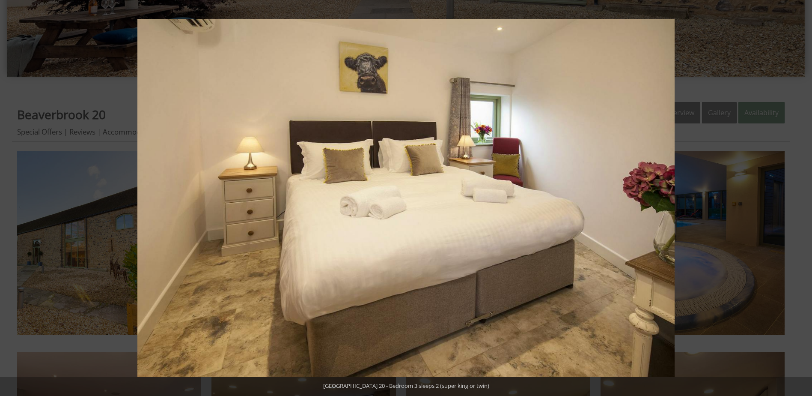
click at [802, 197] on button at bounding box center [797, 197] width 30 height 43
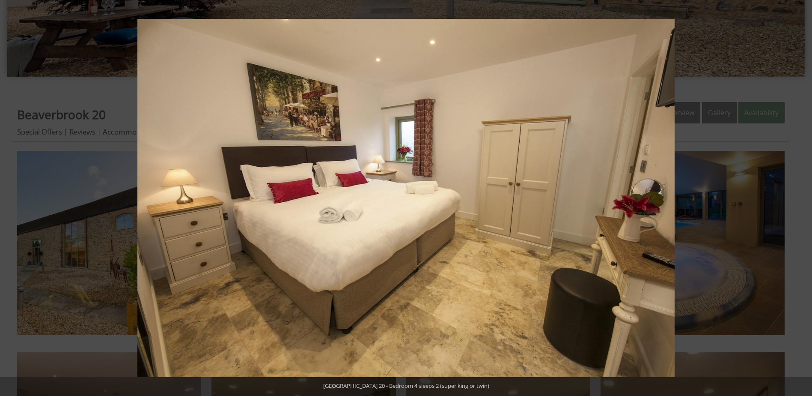
click at [802, 197] on button at bounding box center [797, 197] width 30 height 43
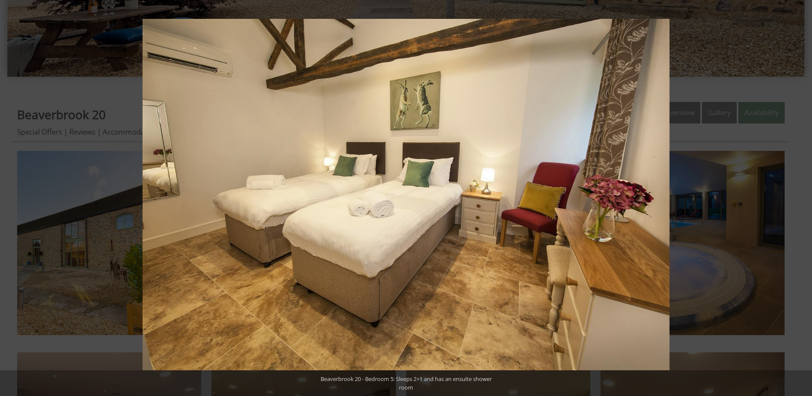
click at [802, 197] on button at bounding box center [797, 197] width 30 height 43
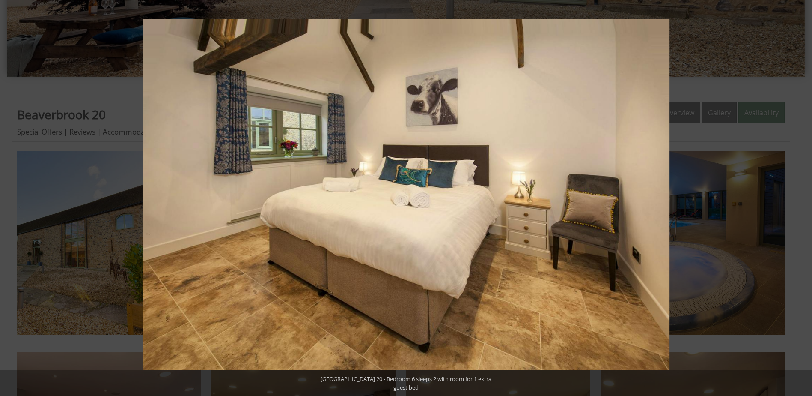
click at [802, 197] on button at bounding box center [797, 197] width 30 height 43
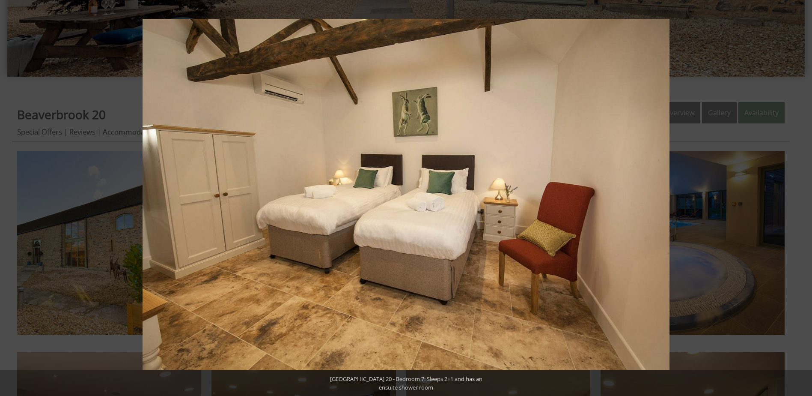
click at [802, 197] on button at bounding box center [797, 197] width 30 height 43
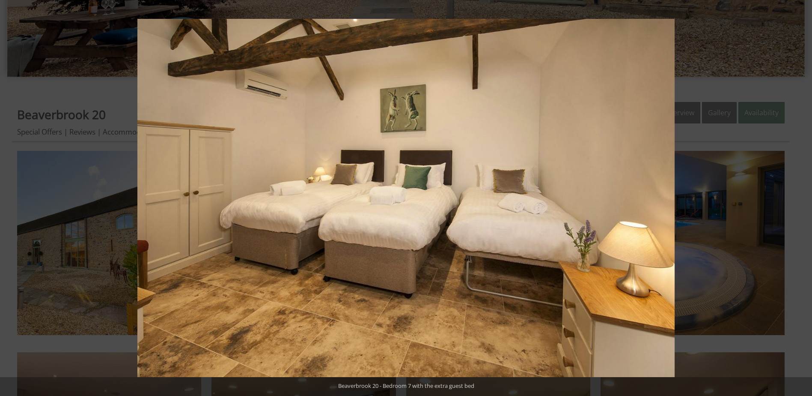
click at [802, 197] on button at bounding box center [797, 197] width 30 height 43
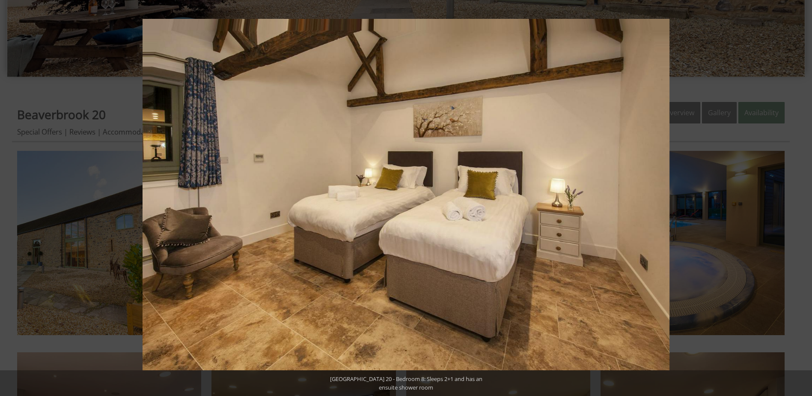
click at [802, 197] on button at bounding box center [797, 197] width 30 height 43
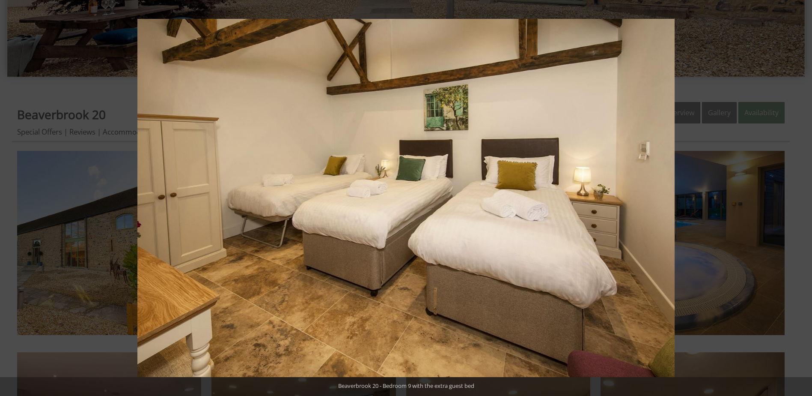
click at [802, 197] on button at bounding box center [797, 197] width 30 height 43
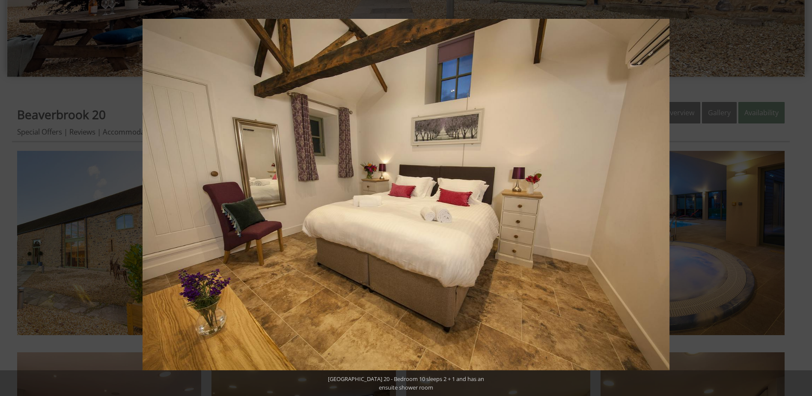
click at [802, 197] on button at bounding box center [797, 197] width 30 height 43
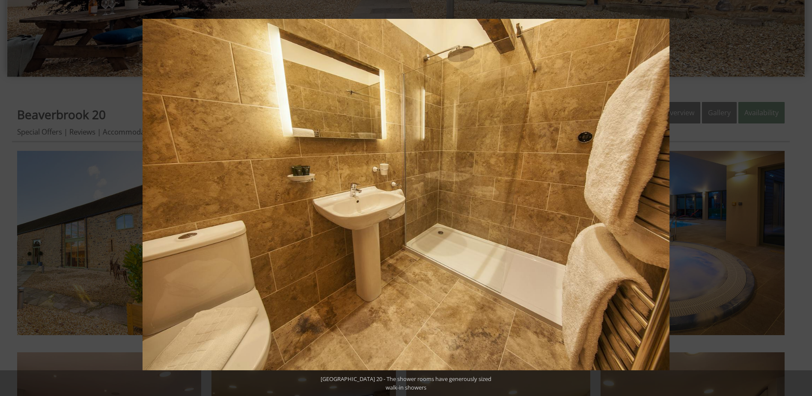
click at [802, 197] on button at bounding box center [797, 197] width 30 height 43
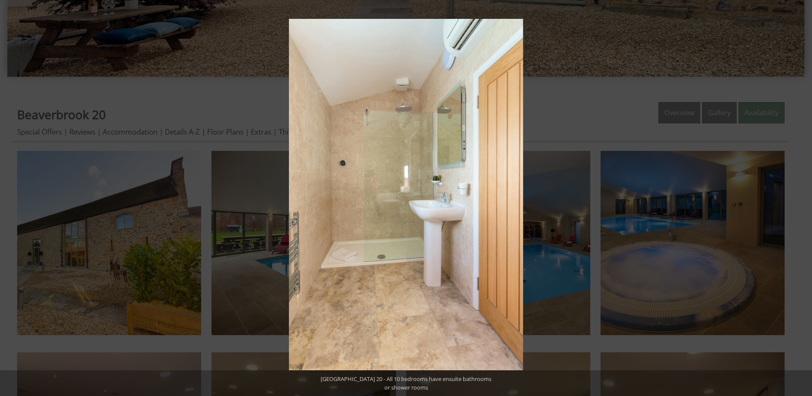
click at [802, 197] on button at bounding box center [797, 197] width 30 height 43
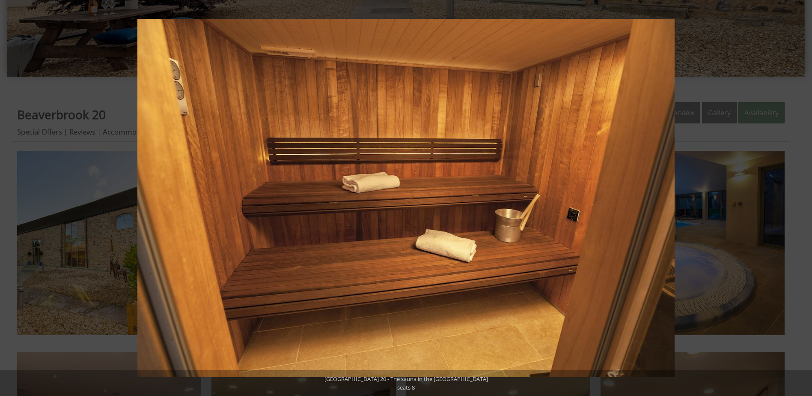
click at [802, 197] on button at bounding box center [797, 197] width 30 height 43
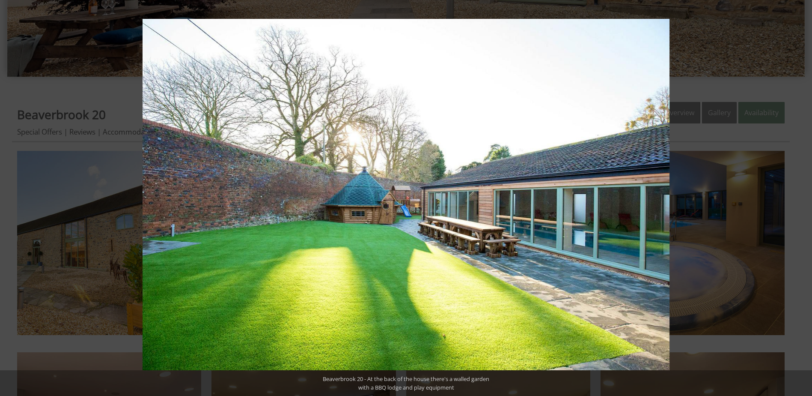
click at [802, 197] on button at bounding box center [797, 197] width 30 height 43
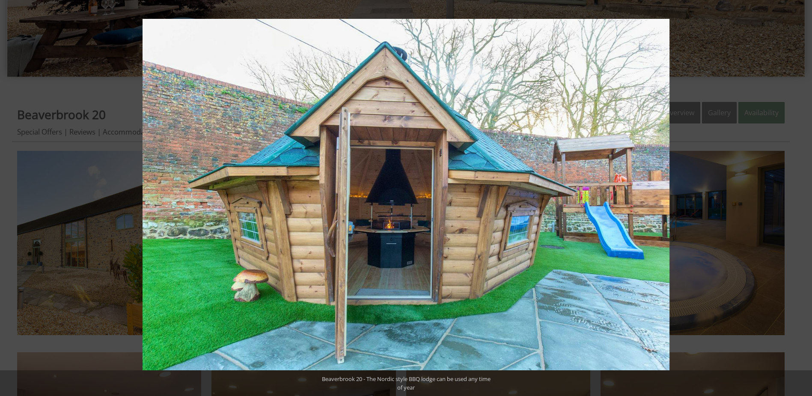
click at [802, 196] on button at bounding box center [797, 197] width 30 height 43
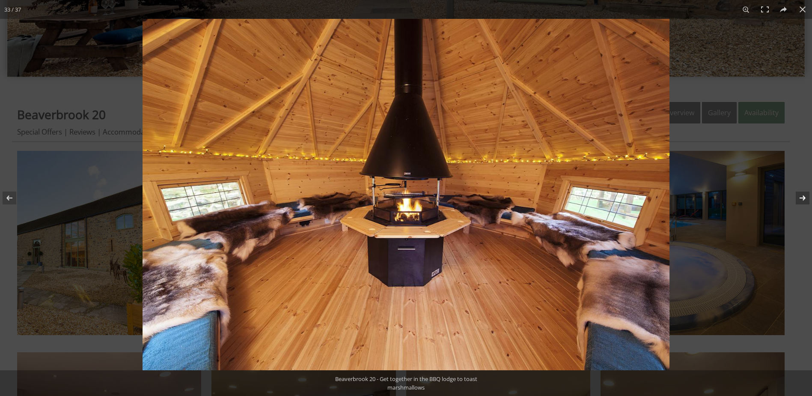
click at [803, 199] on button at bounding box center [797, 197] width 30 height 43
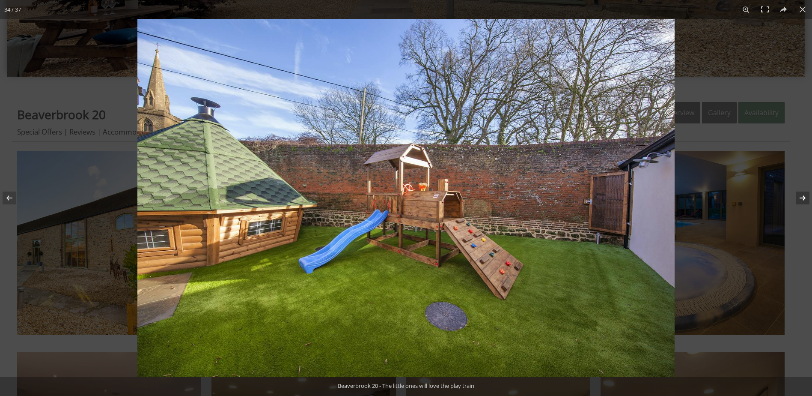
click at [803, 199] on button at bounding box center [797, 197] width 30 height 43
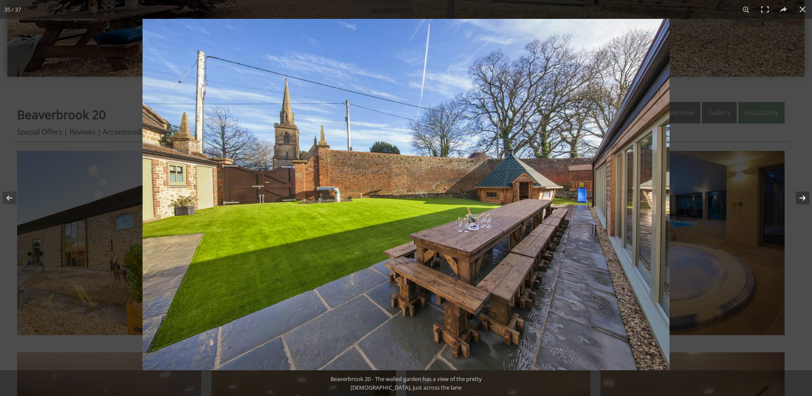
click at [803, 199] on button at bounding box center [797, 197] width 30 height 43
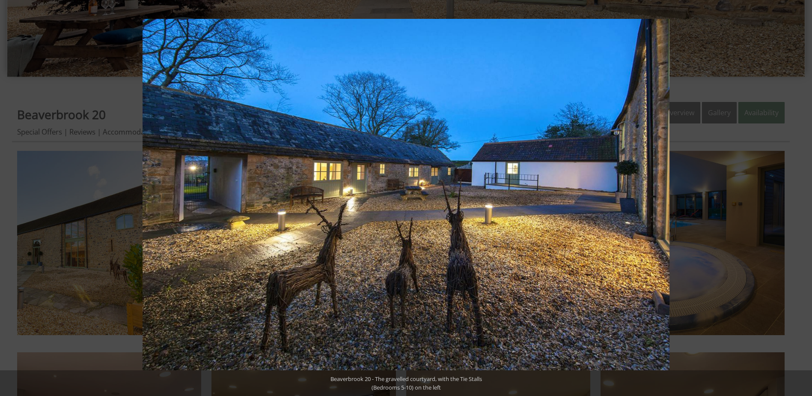
click at [803, 199] on button at bounding box center [797, 197] width 30 height 43
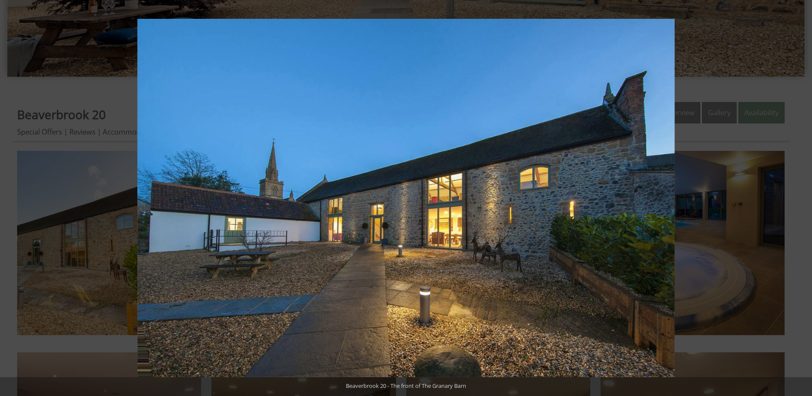
click at [803, 199] on button at bounding box center [797, 197] width 30 height 43
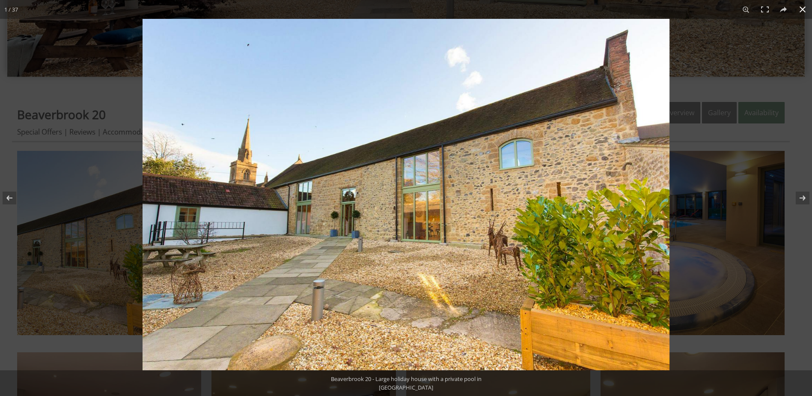
click at [804, 5] on button at bounding box center [803, 9] width 19 height 19
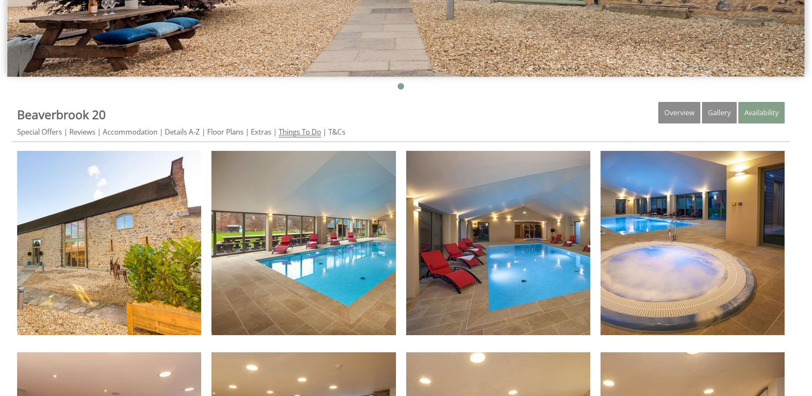
click at [294, 134] on link "Things To Do" at bounding box center [300, 132] width 42 height 11
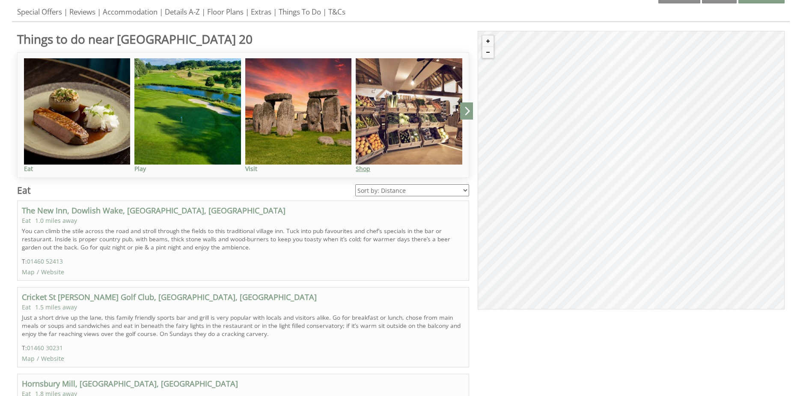
scroll to position [428, 0]
